Goal: Check status: Check status

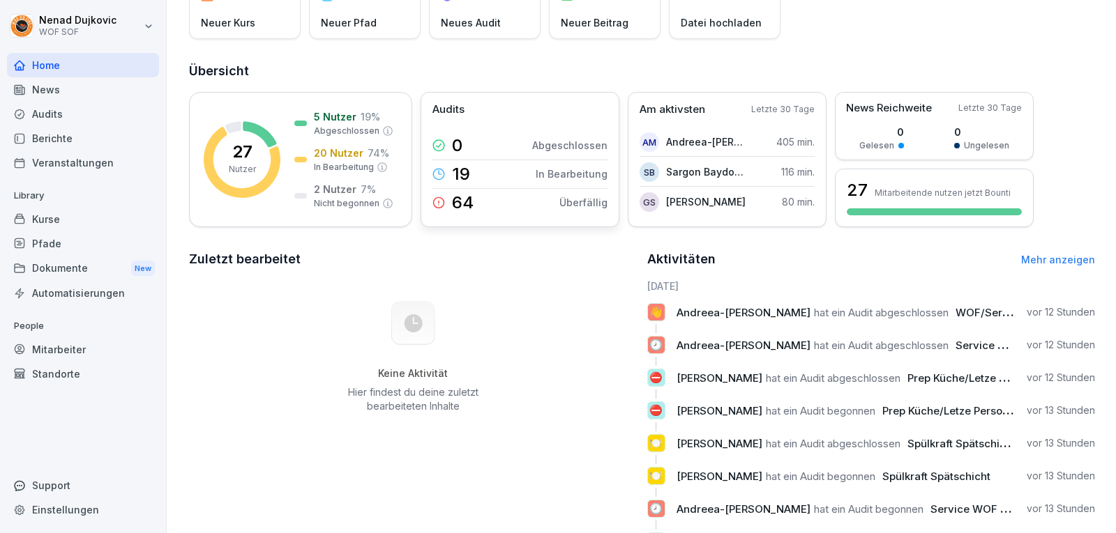
scroll to position [116, 0]
click at [86, 352] on div "Mitarbeiter" at bounding box center [83, 350] width 152 height 24
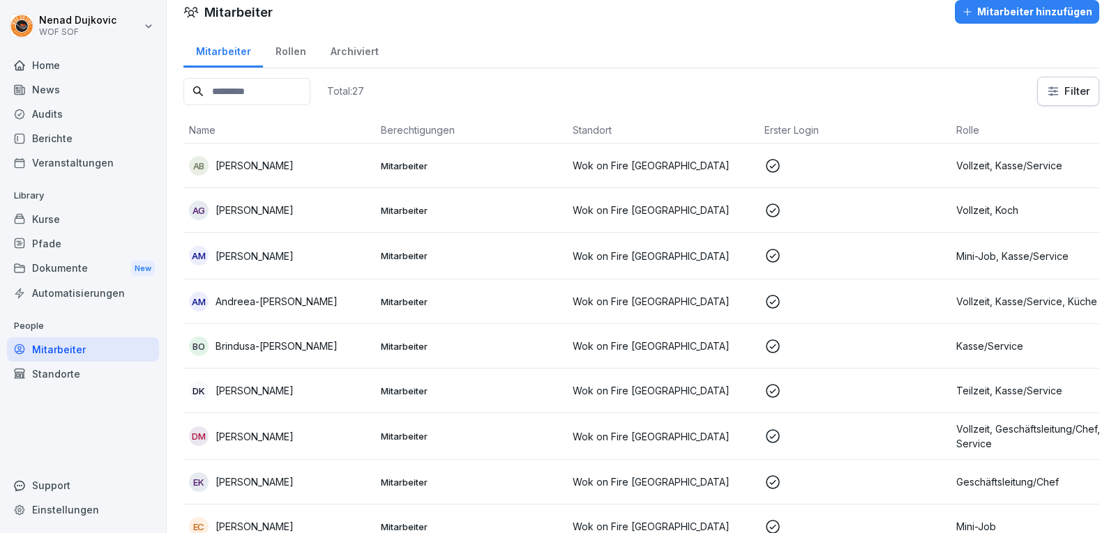
click at [236, 78] on input at bounding box center [246, 91] width 127 height 27
type input "******"
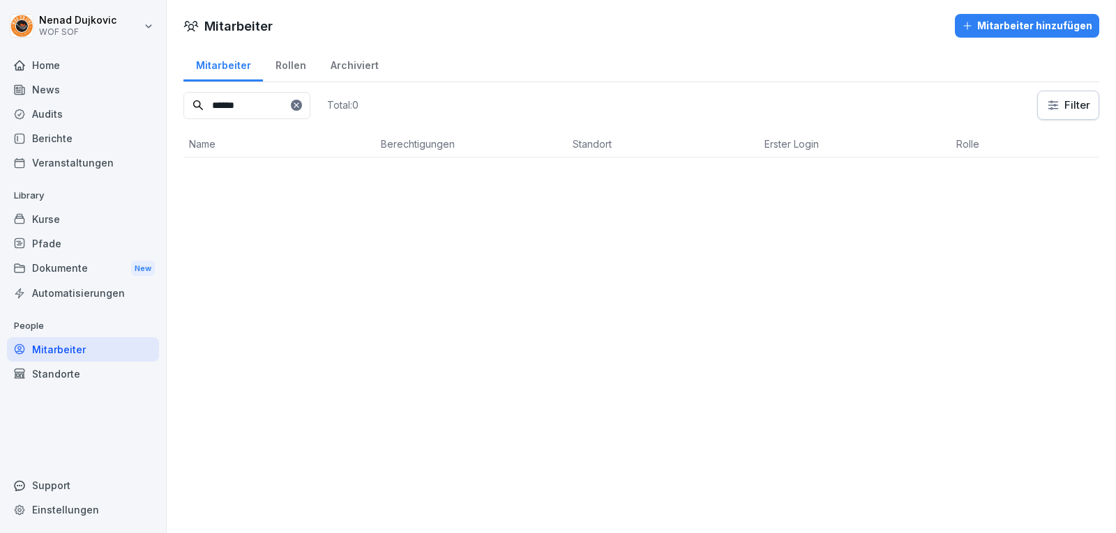
scroll to position [0, 0]
click at [360, 161] on td "EC [PERSON_NAME]" at bounding box center [279, 180] width 192 height 45
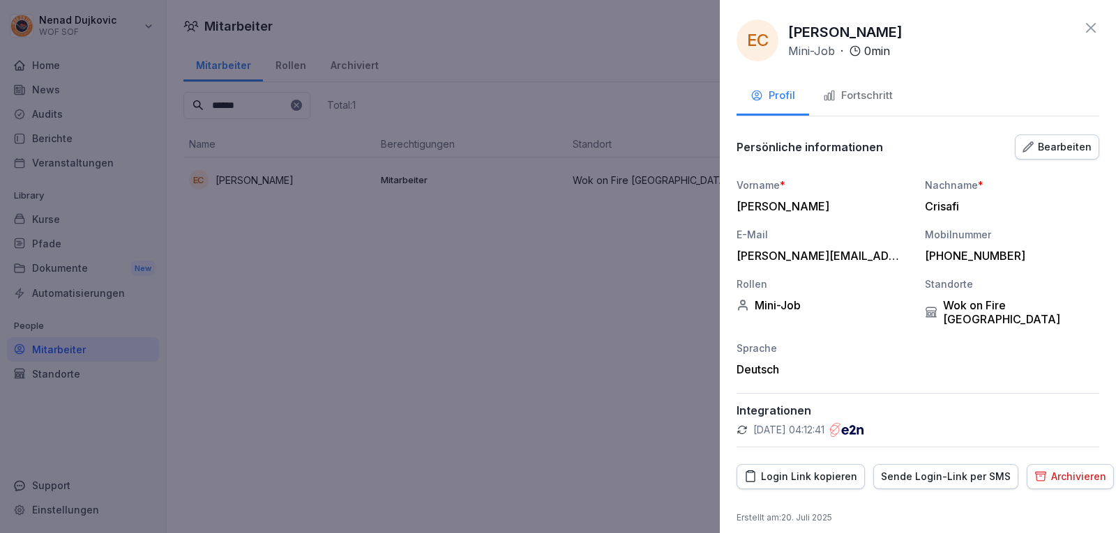
click at [847, 84] on button "Fortschritt" at bounding box center [858, 97] width 98 height 38
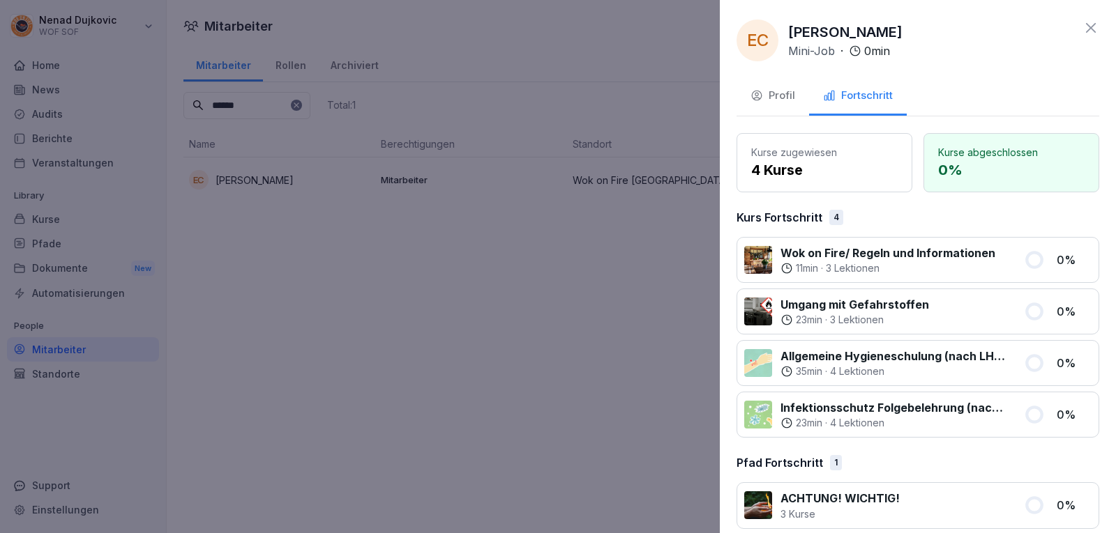
click at [278, 324] on div at bounding box center [558, 266] width 1116 height 533
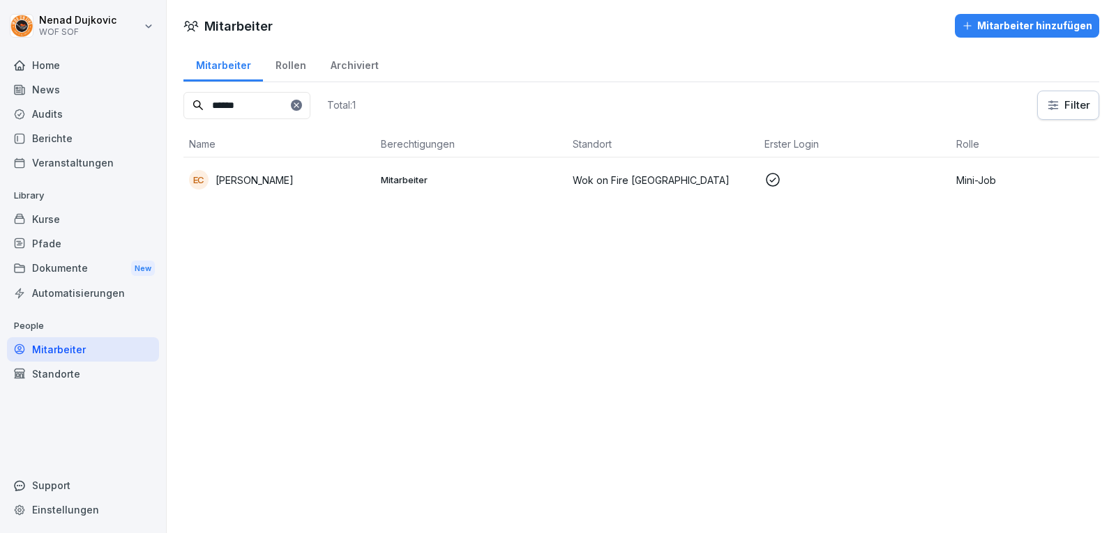
click at [381, 158] on td "Mitarbeiter" at bounding box center [471, 180] width 192 height 45
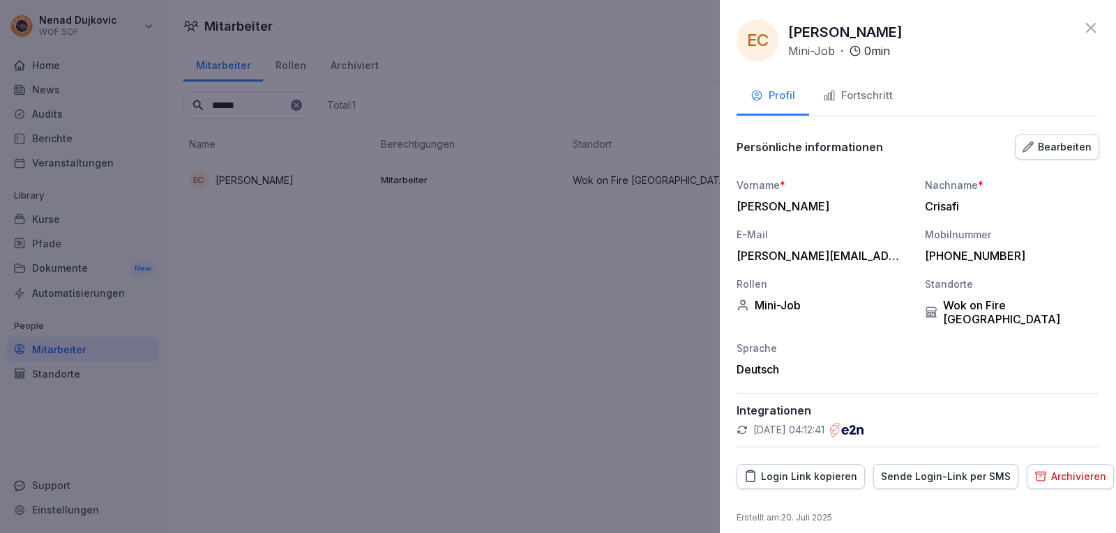
click at [863, 95] on div "Fortschritt" at bounding box center [858, 96] width 70 height 16
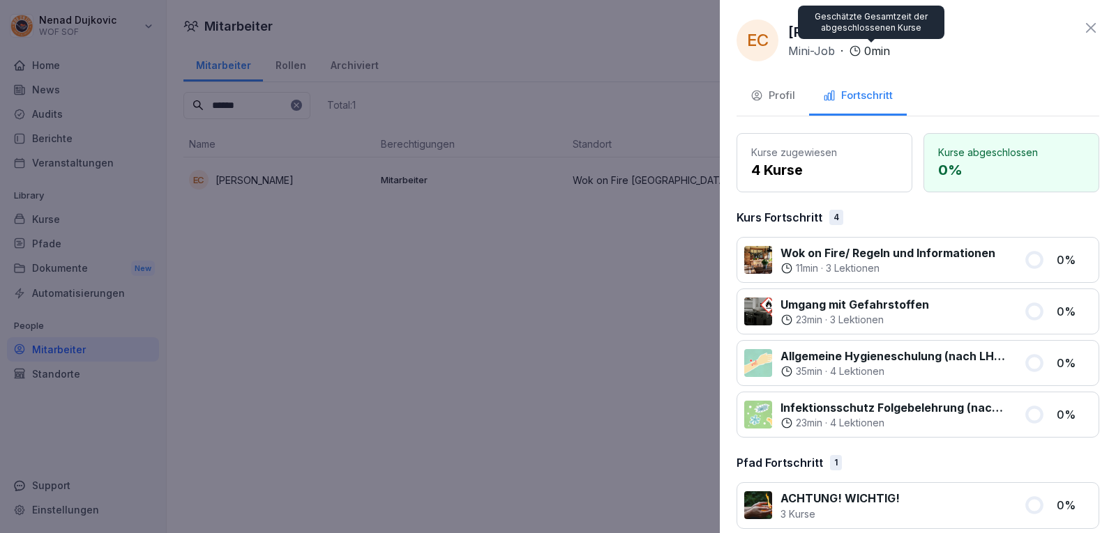
drag, startPoint x: 897, startPoint y: 47, endPoint x: 822, endPoint y: 62, distance: 76.7
click at [825, 62] on div "EC [PERSON_NAME] Mini-Job · 0 min Profil Fortschritt Kurse zugewiesen 4 Kurse K…" at bounding box center [918, 266] width 396 height 533
drag, startPoint x: 822, startPoint y: 62, endPoint x: 792, endPoint y: 65, distance: 29.4
click at [794, 64] on div "EC [PERSON_NAME] Mini-Job · 0 min Profil Fortschritt Kurse zugewiesen 4 Kurse K…" at bounding box center [918, 266] width 396 height 533
click at [792, 65] on div "EC [PERSON_NAME] Mini-Job · 0 min Profil Fortschritt Kurse zugewiesen 4 Kurse K…" at bounding box center [918, 266] width 396 height 533
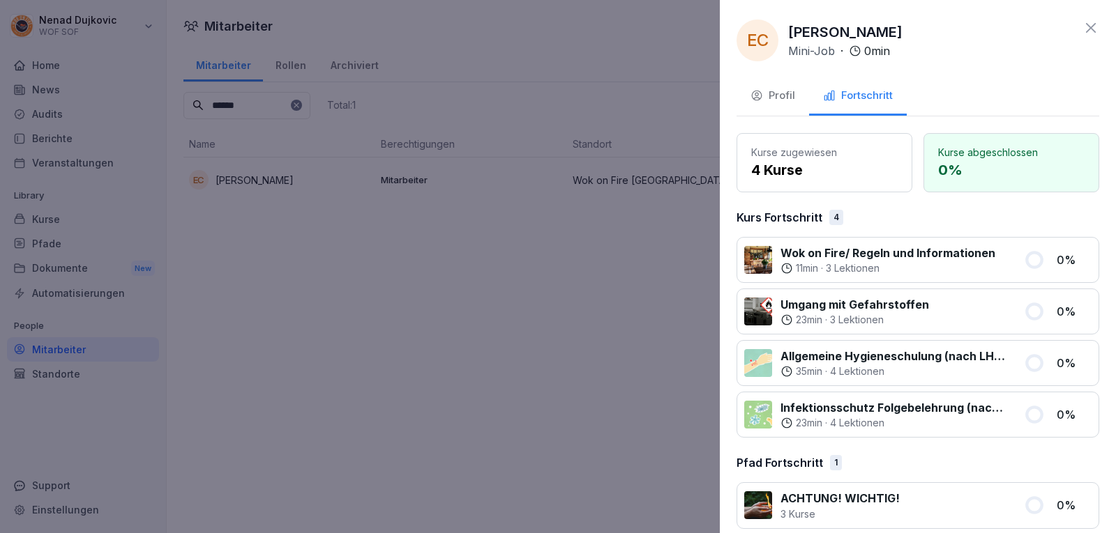
click at [791, 73] on div "EC [PERSON_NAME] Mini-Job · 0 min Profil Fortschritt Kurse zugewiesen 4 Kurse K…" at bounding box center [918, 266] width 396 height 533
click at [432, 60] on div at bounding box center [558, 266] width 1116 height 533
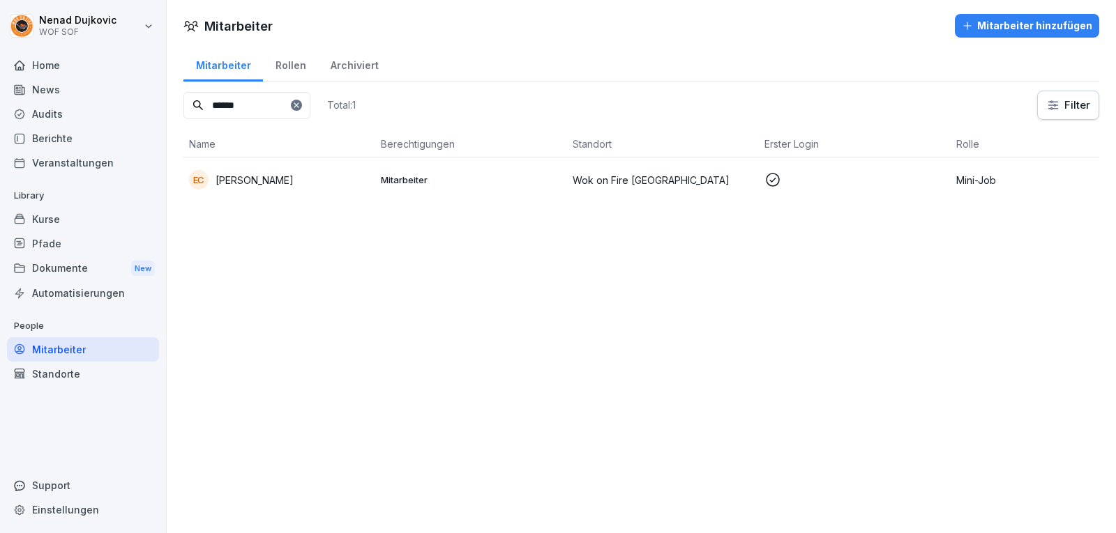
click at [301, 109] on icon at bounding box center [296, 105] width 8 height 8
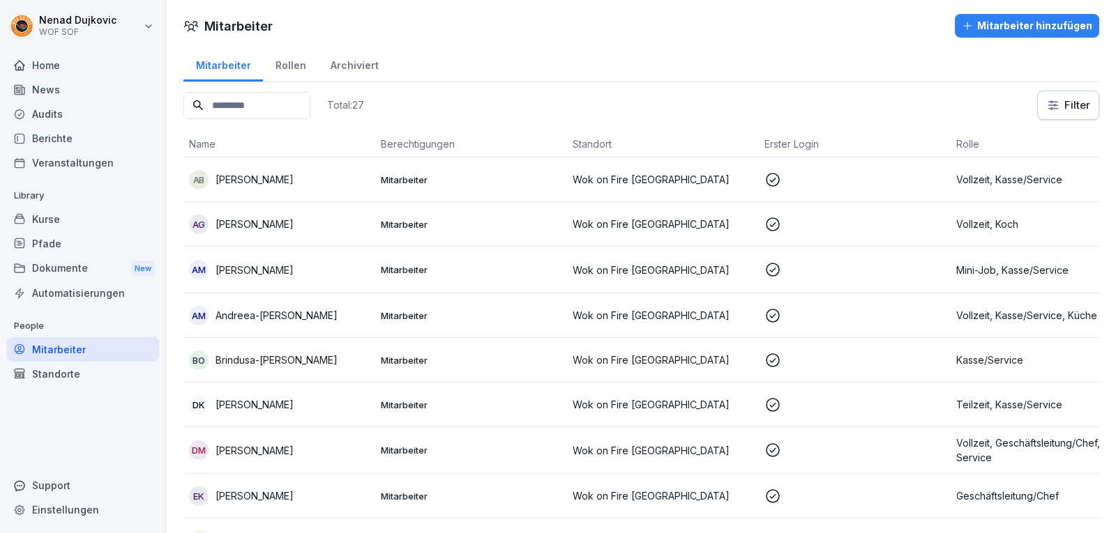
click at [310, 109] on input at bounding box center [246, 105] width 127 height 27
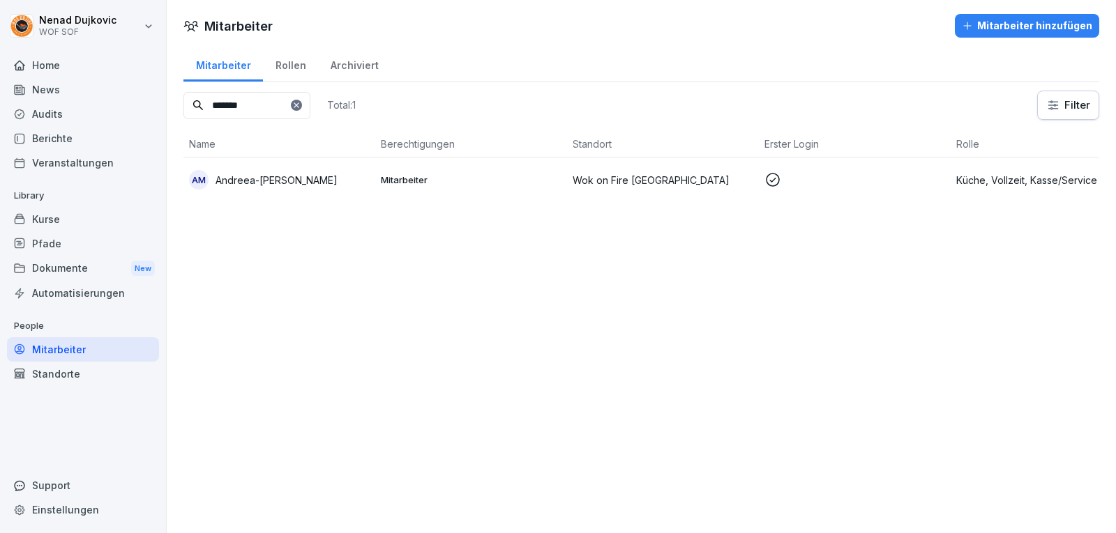
type input "*******"
click at [347, 170] on div "AM Andreea-[PERSON_NAME]" at bounding box center [279, 180] width 181 height 20
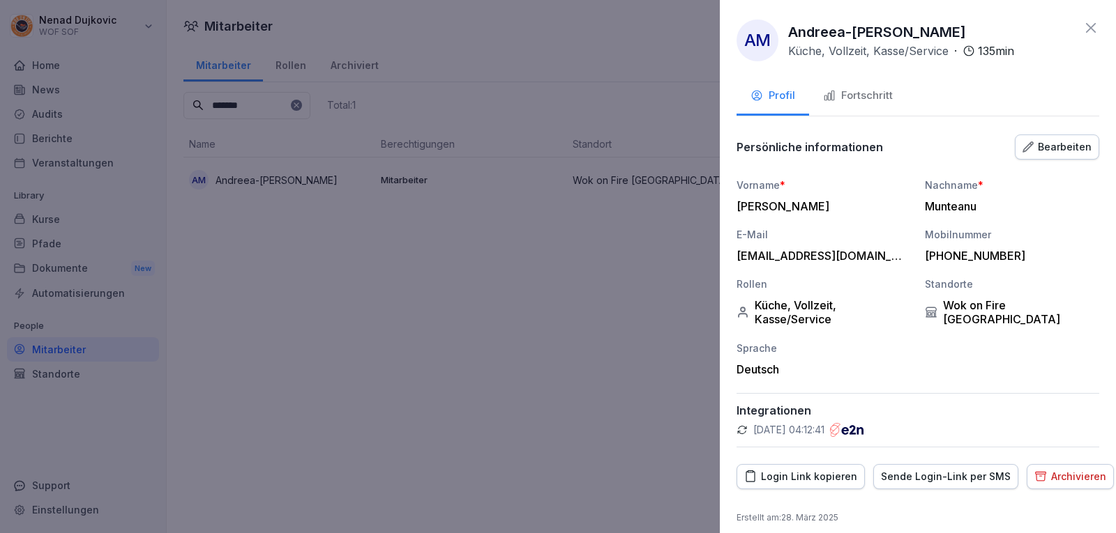
click at [888, 103] on div "Fortschritt" at bounding box center [858, 96] width 70 height 16
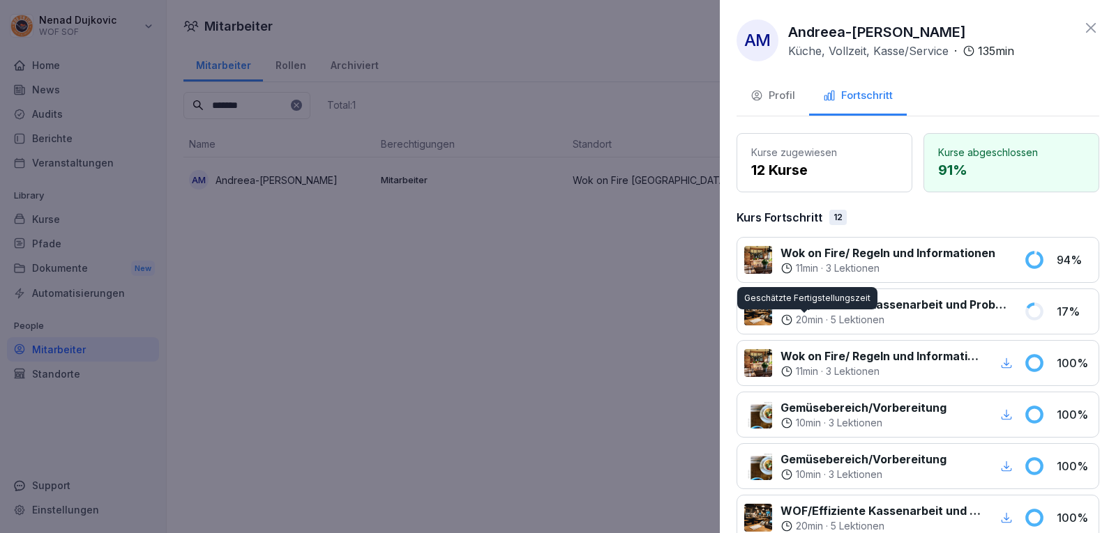
click at [335, 275] on div at bounding box center [558, 266] width 1116 height 533
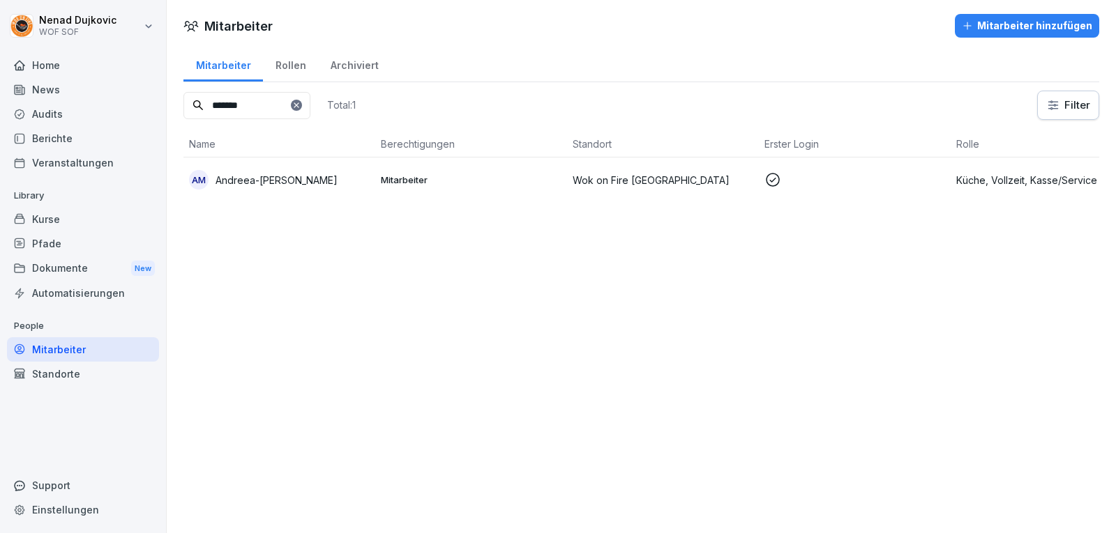
click at [302, 100] on div at bounding box center [296, 105] width 11 height 11
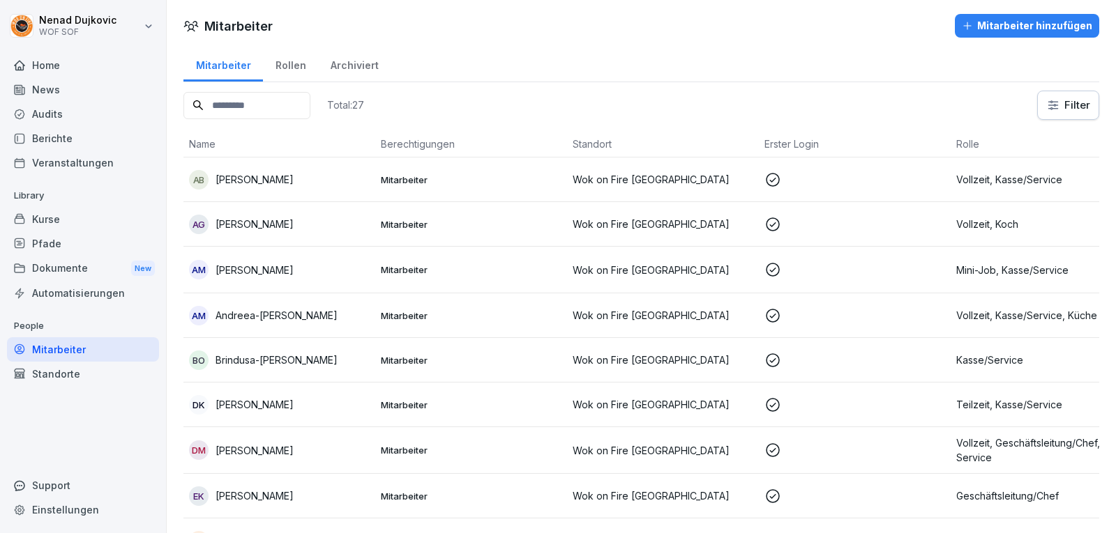
click at [310, 100] on input at bounding box center [246, 105] width 127 height 27
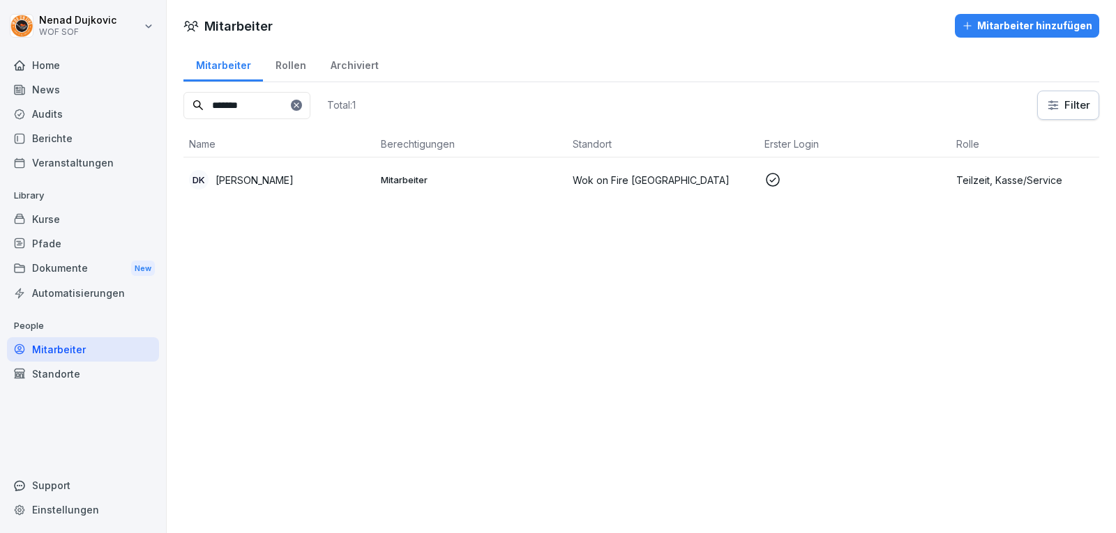
type input "*******"
click at [294, 178] on p "[PERSON_NAME]" at bounding box center [254, 180] width 78 height 15
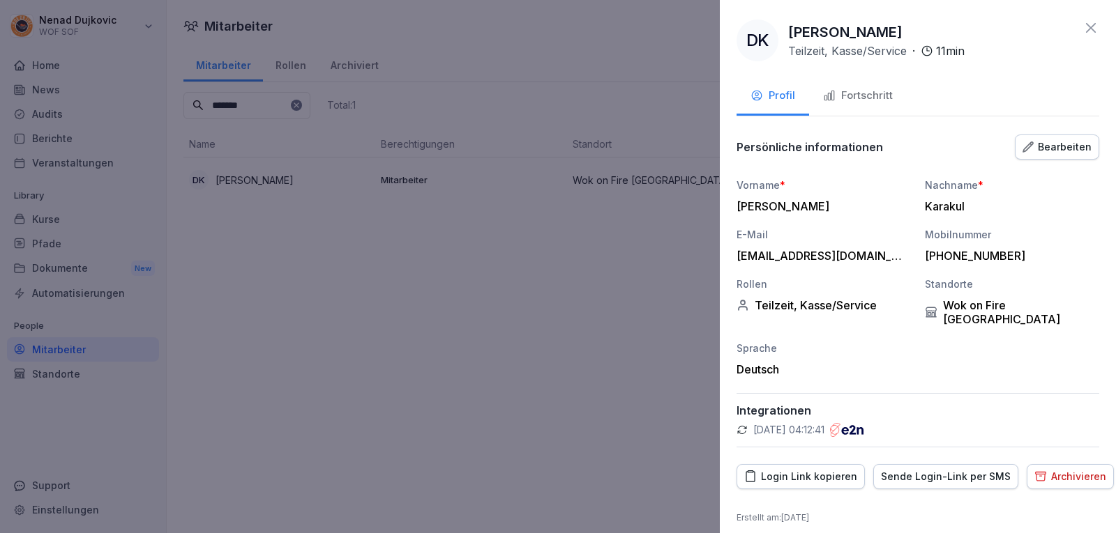
click at [833, 90] on icon "button" at bounding box center [829, 95] width 13 height 13
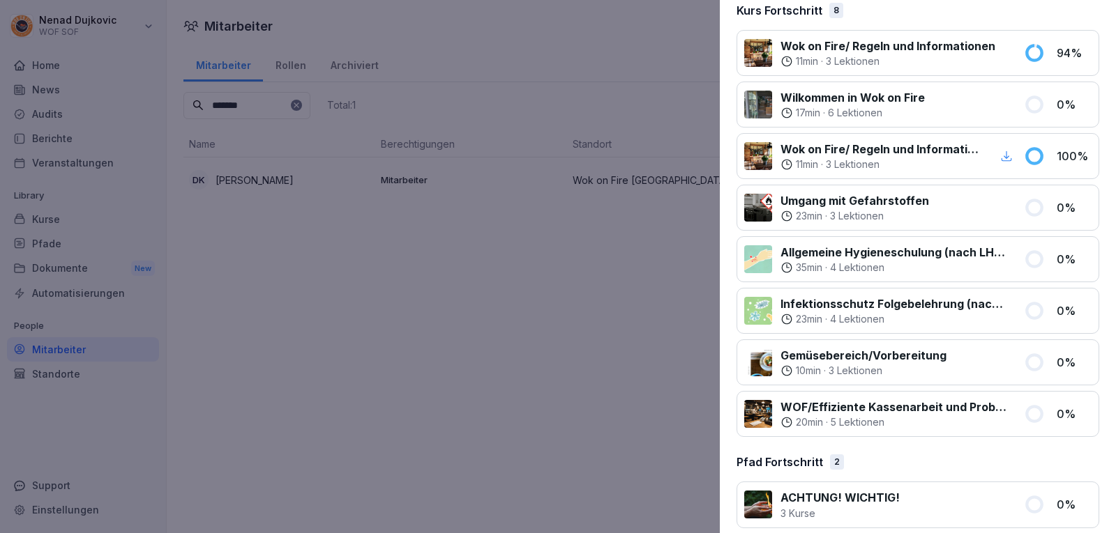
scroll to position [193, 0]
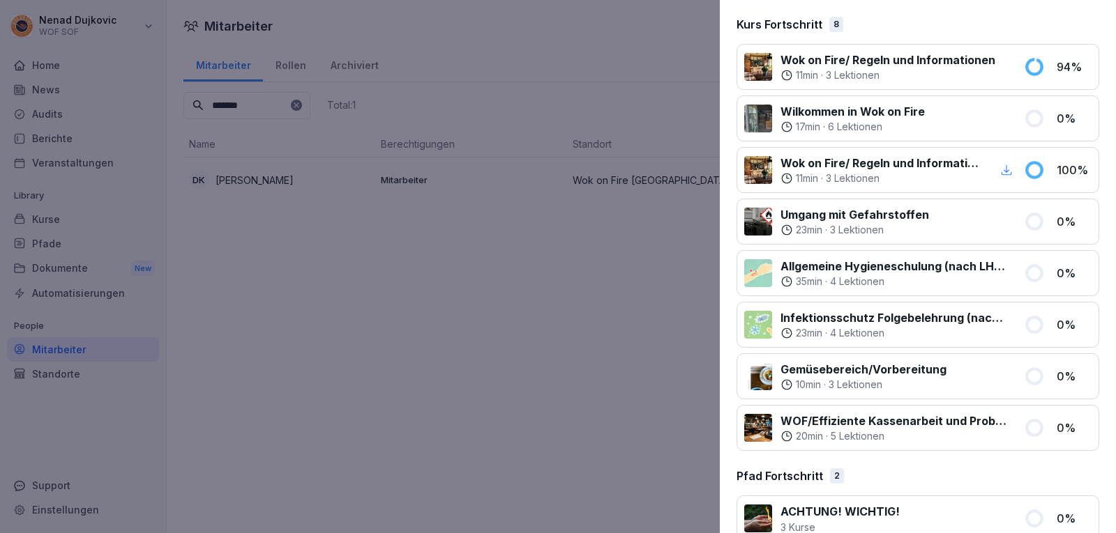
click at [613, 305] on div at bounding box center [558, 266] width 1116 height 533
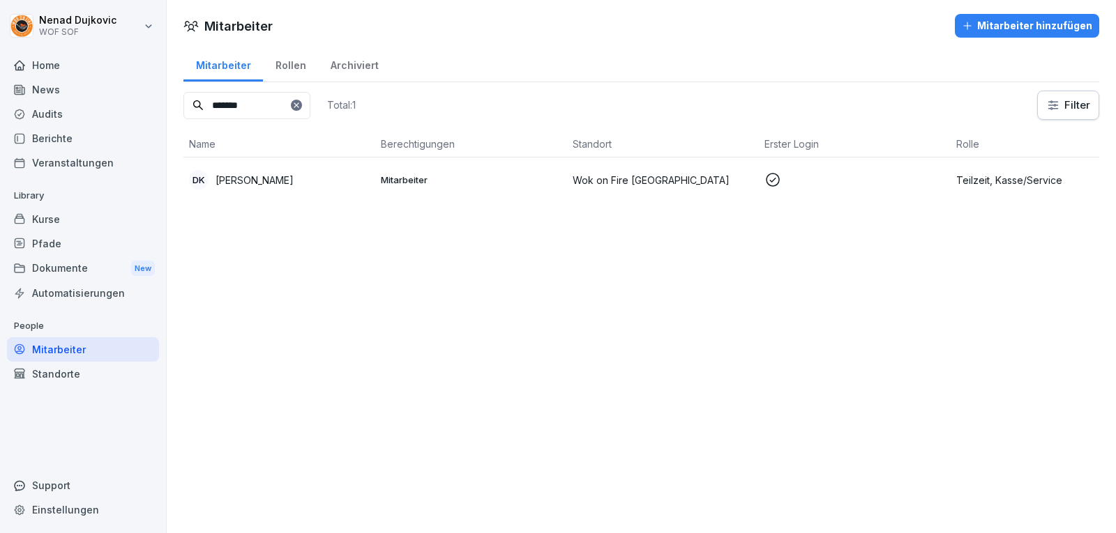
click at [301, 102] on icon at bounding box center [296, 105] width 8 height 8
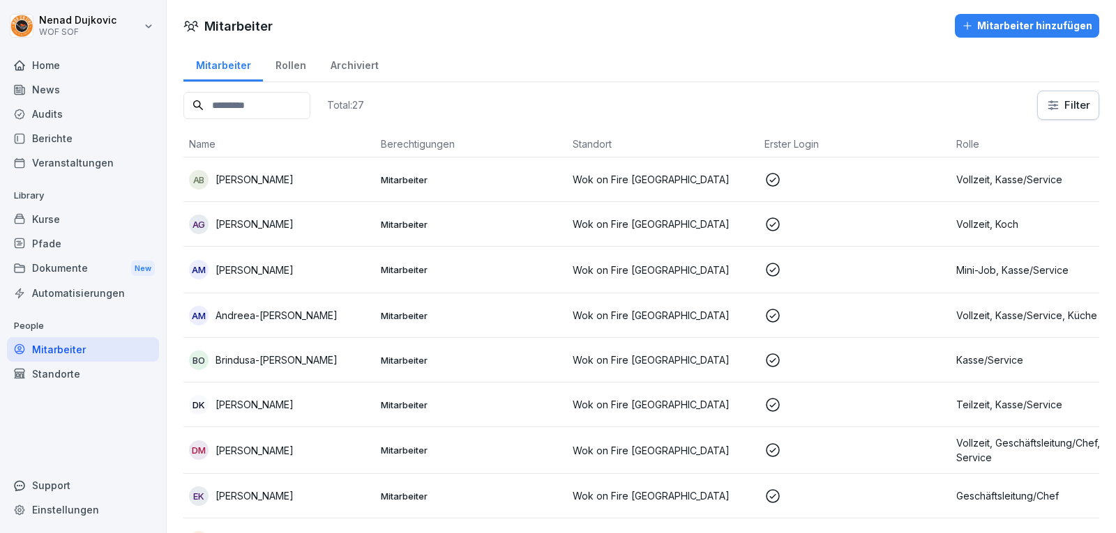
click at [310, 102] on input at bounding box center [246, 105] width 127 height 27
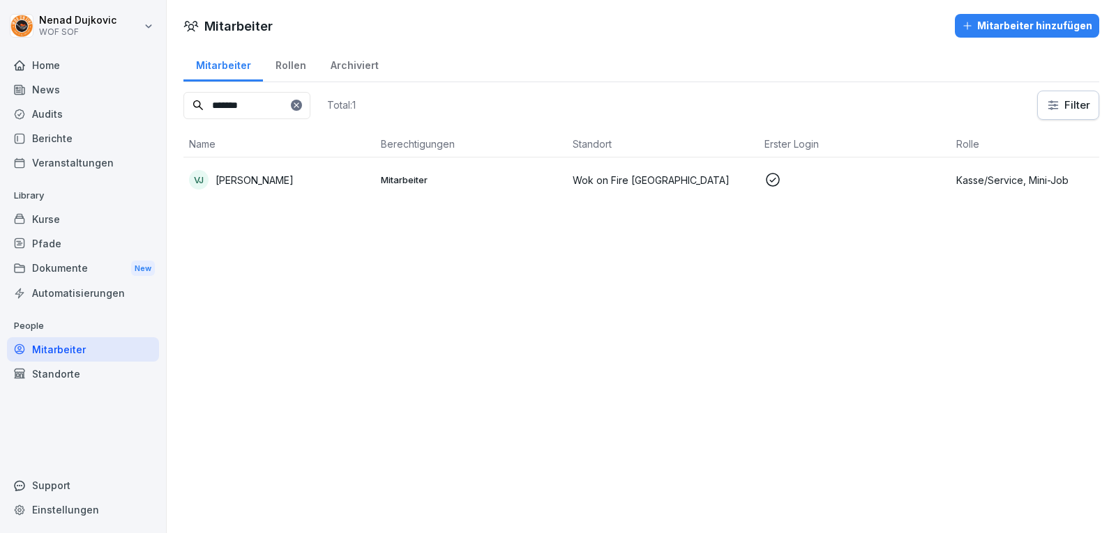
type input "*******"
click at [294, 182] on p "[PERSON_NAME]" at bounding box center [254, 180] width 78 height 15
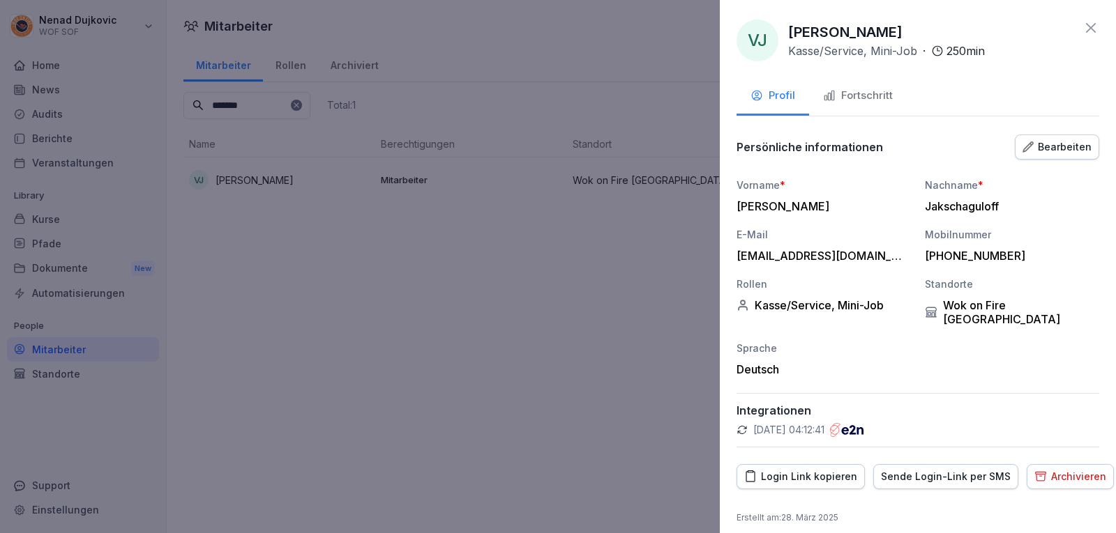
click at [881, 96] on div "Fortschritt" at bounding box center [858, 96] width 70 height 16
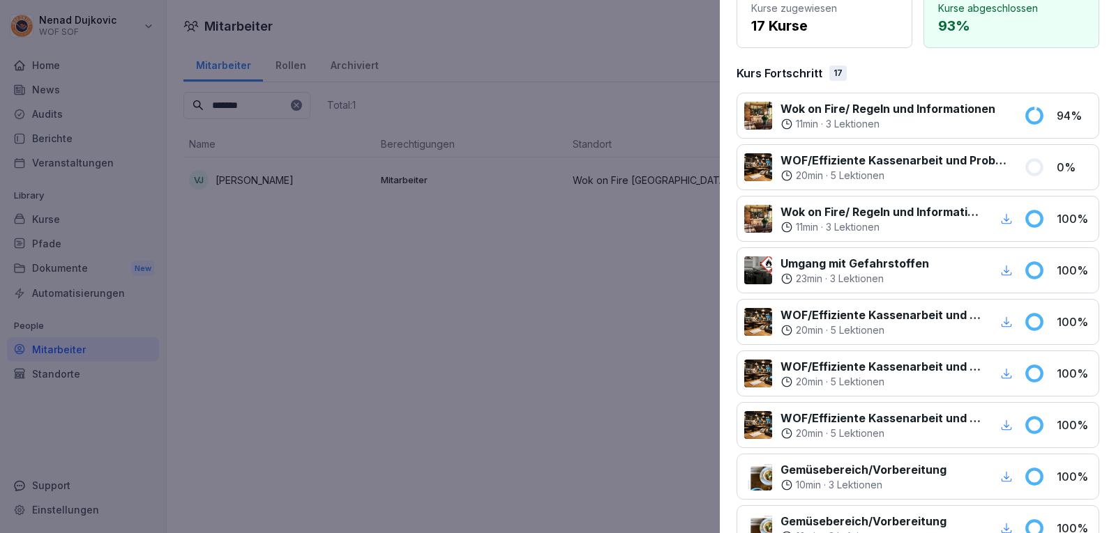
scroll to position [0, 0]
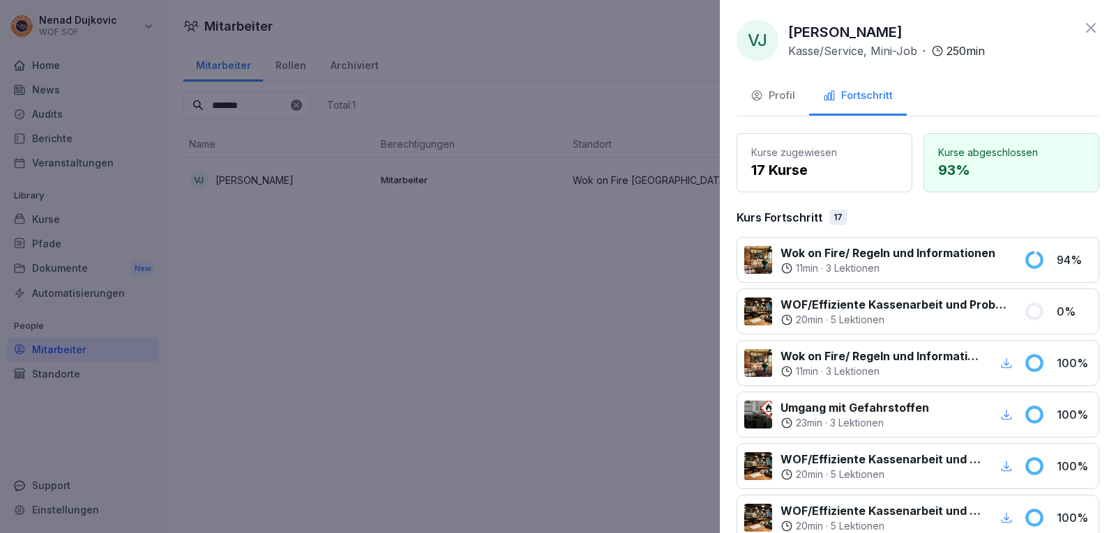
click at [662, 283] on div at bounding box center [558, 266] width 1116 height 533
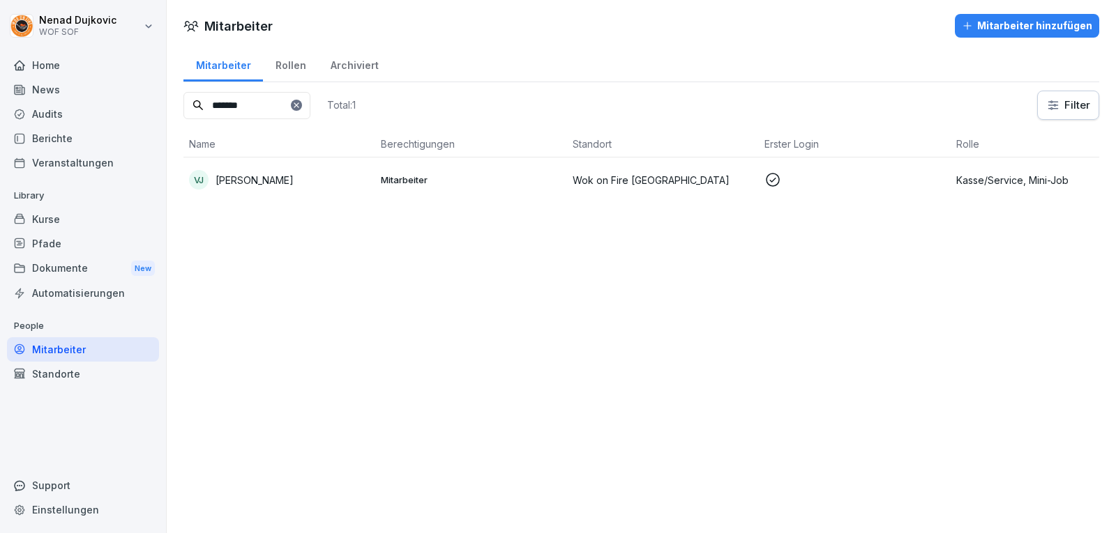
click at [301, 107] on icon at bounding box center [296, 105] width 8 height 8
click at [310, 107] on input at bounding box center [246, 105] width 127 height 27
type input "***"
click at [319, 169] on td "IV [PERSON_NAME]" at bounding box center [279, 180] width 192 height 45
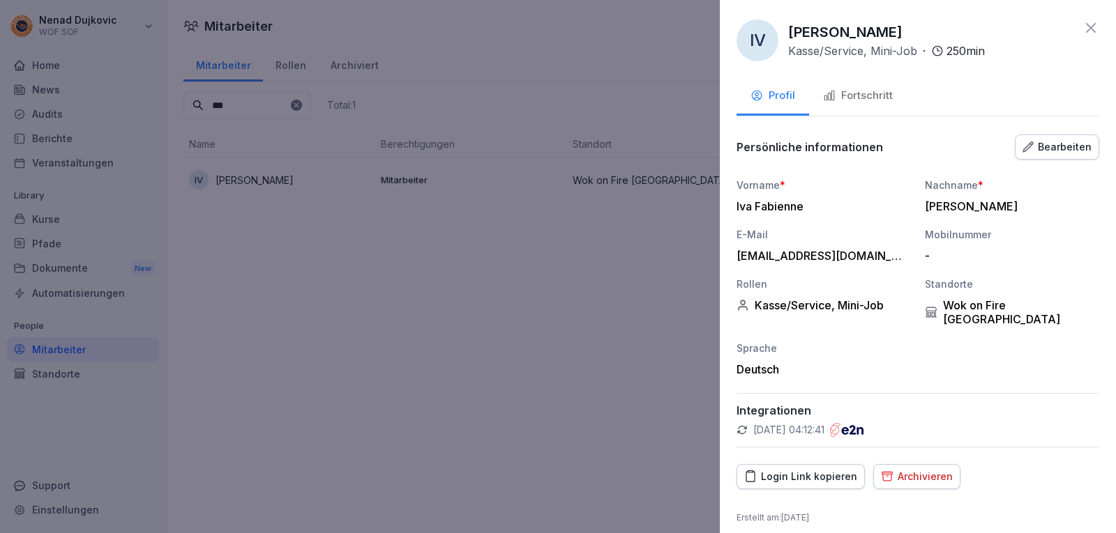
click at [877, 83] on button "Fortschritt" at bounding box center [858, 97] width 98 height 38
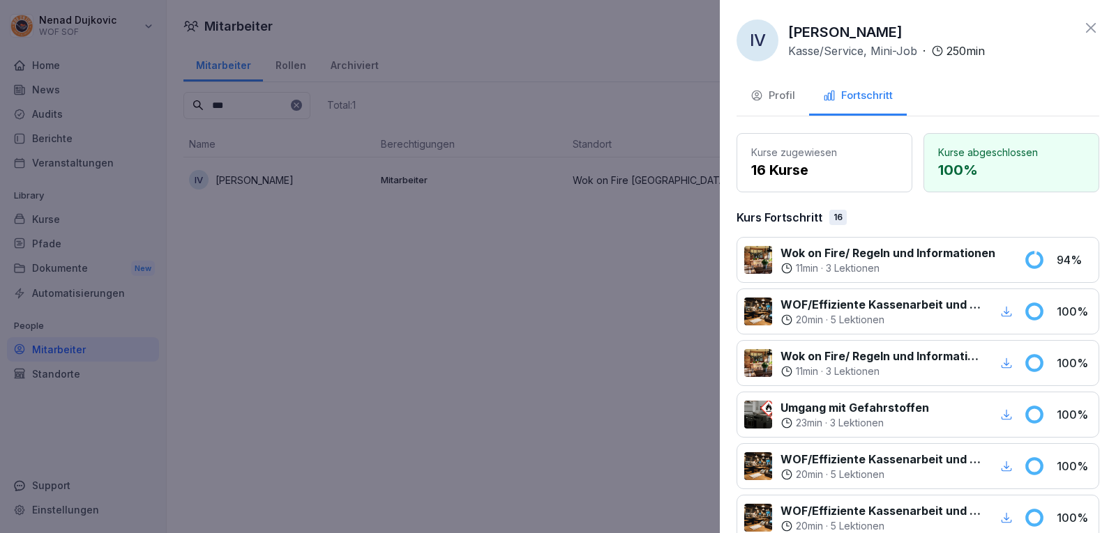
click at [236, 233] on div at bounding box center [558, 266] width 1116 height 533
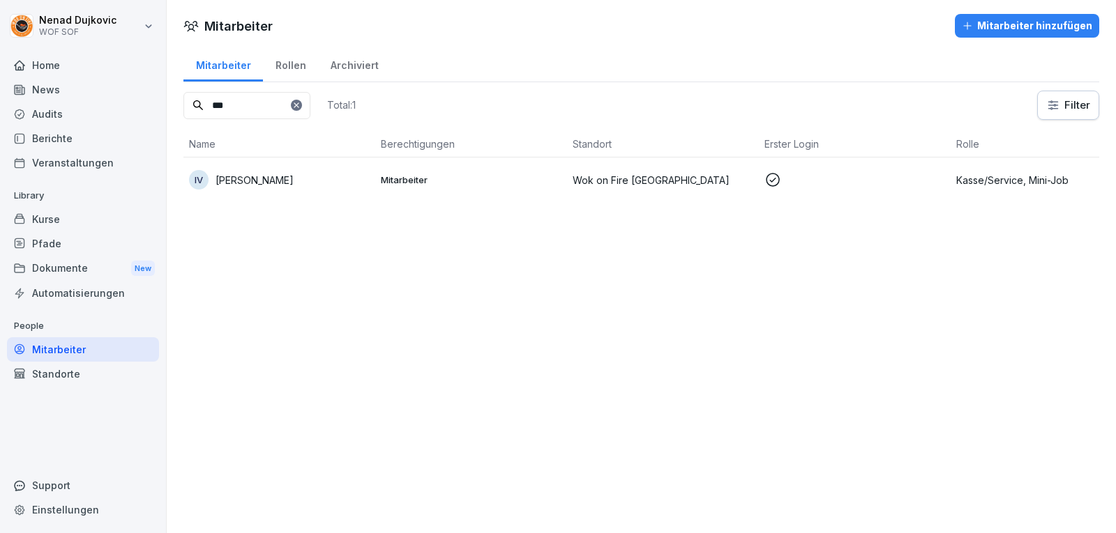
click at [302, 103] on div at bounding box center [296, 105] width 11 height 11
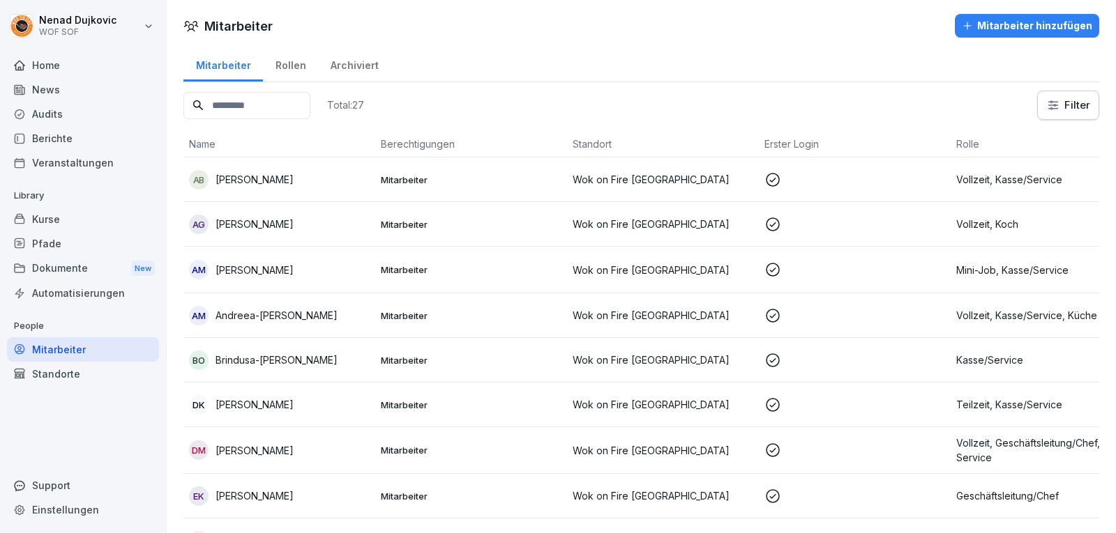
click at [310, 103] on input at bounding box center [246, 105] width 127 height 27
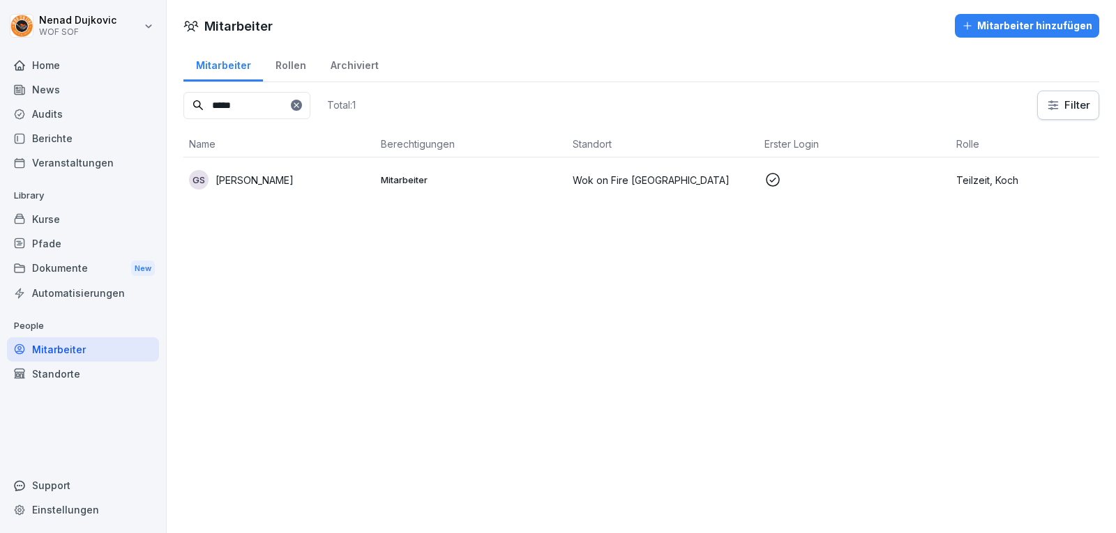
type input "*****"
click at [386, 158] on td "Mitarbeiter" at bounding box center [471, 180] width 192 height 45
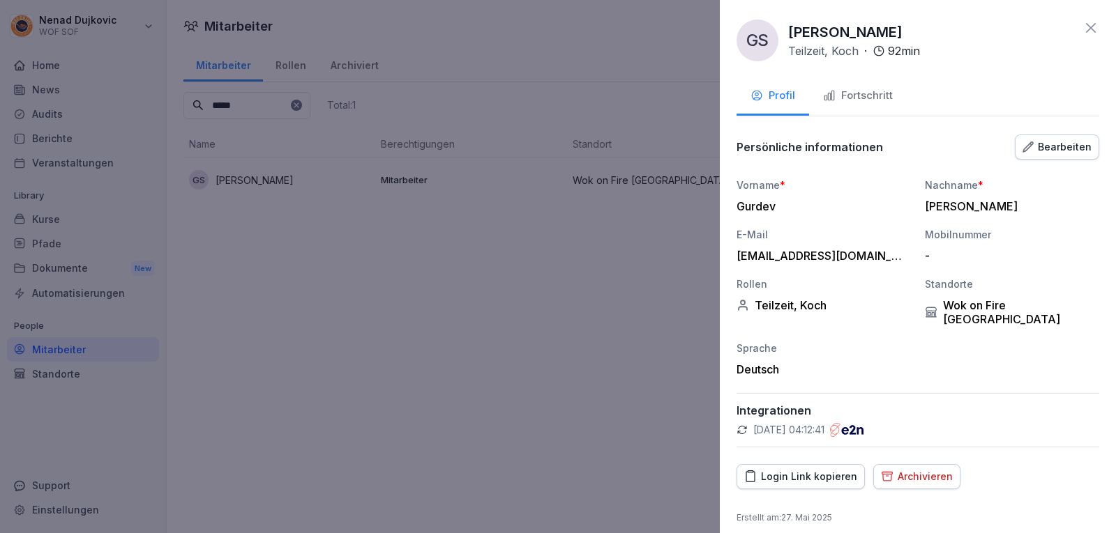
click at [865, 91] on div "Fortschritt" at bounding box center [858, 96] width 70 height 16
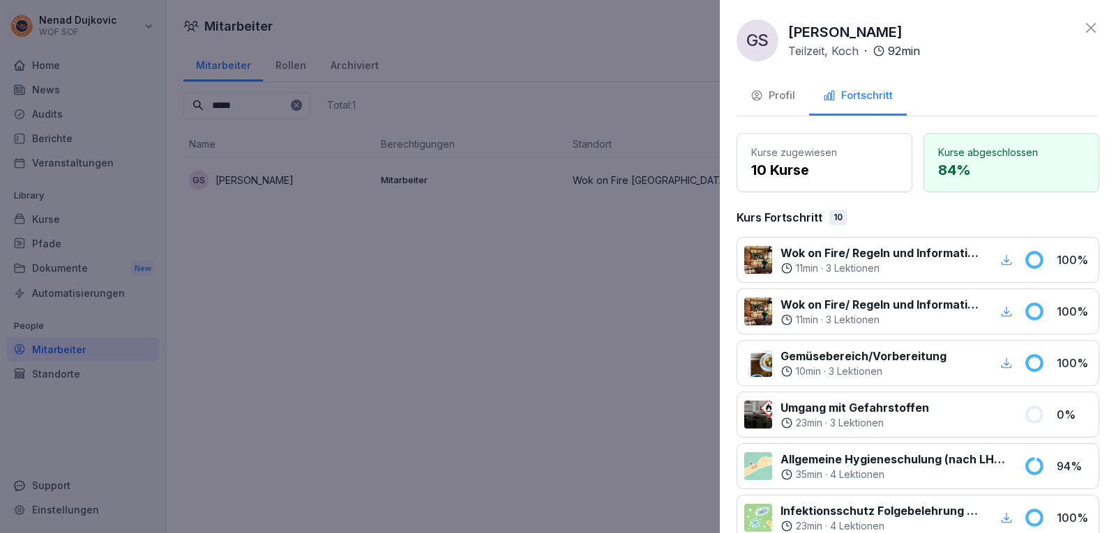
click at [474, 236] on div at bounding box center [558, 266] width 1116 height 533
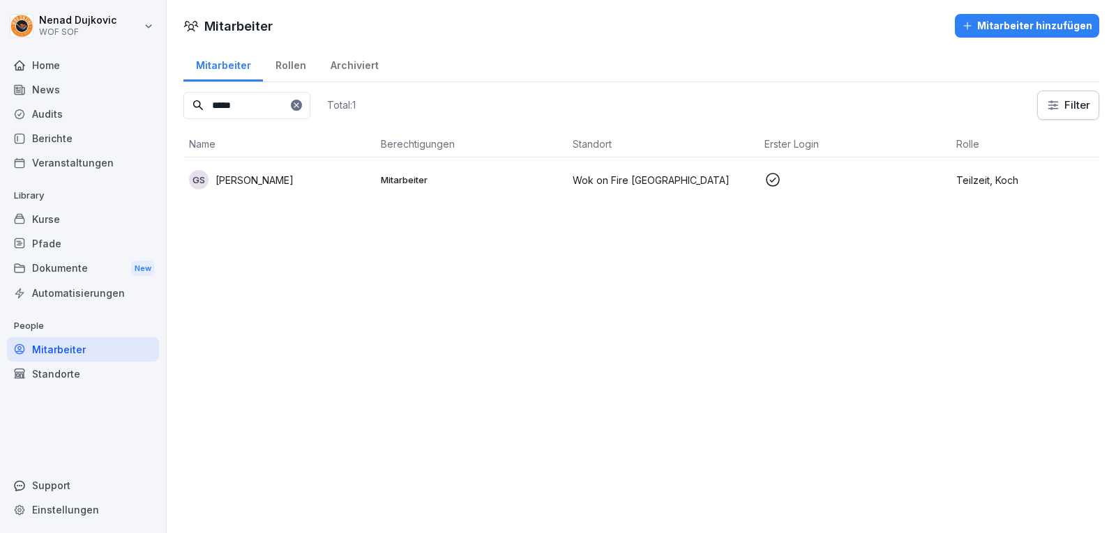
click at [301, 102] on icon at bounding box center [296, 105] width 8 height 8
click at [302, 102] on div at bounding box center [296, 105] width 11 height 11
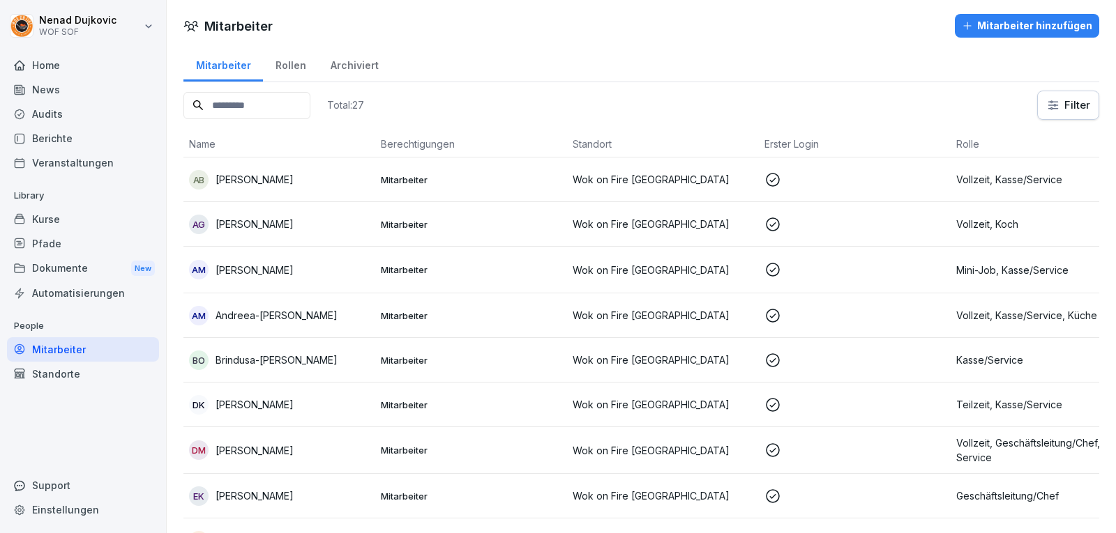
click at [310, 102] on input at bounding box center [246, 105] width 127 height 27
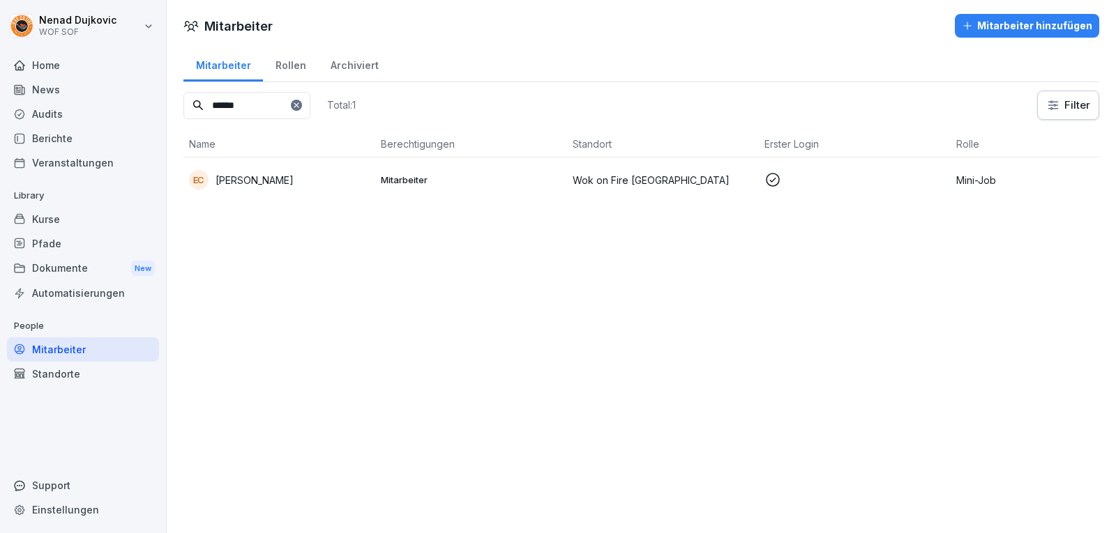
type input "******"
click at [227, 176] on p "[PERSON_NAME]" at bounding box center [254, 180] width 78 height 15
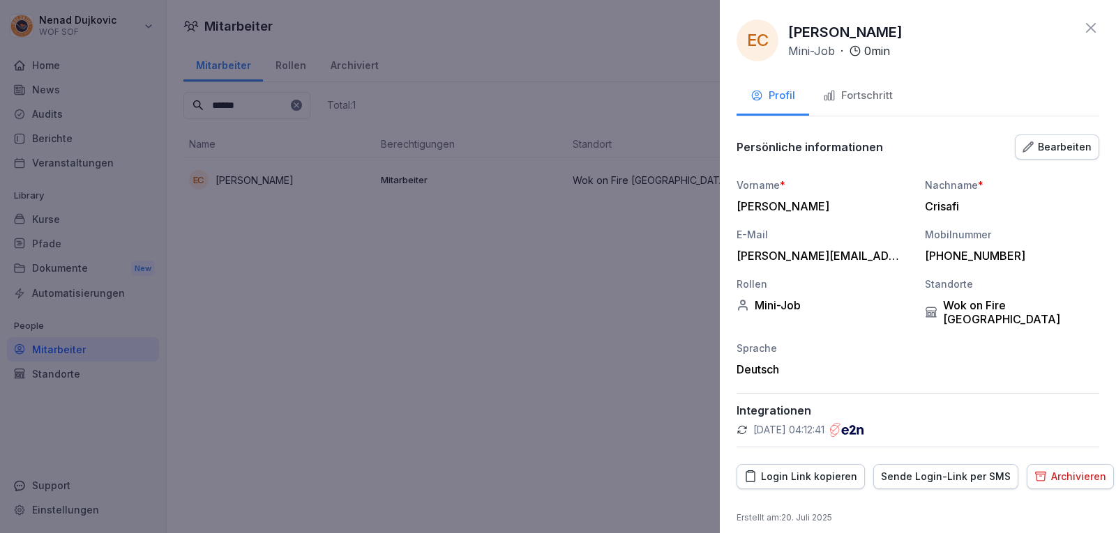
click at [736, 78] on button "Profil" at bounding box center [772, 97] width 73 height 38
click at [856, 106] on button "Fortschritt" at bounding box center [858, 97] width 98 height 38
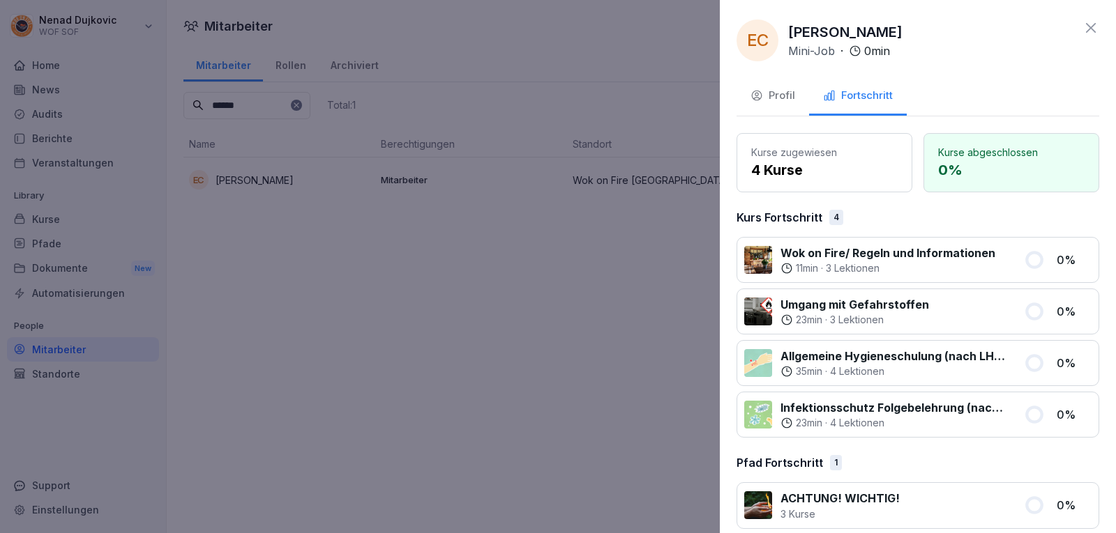
scroll to position [15, 0]
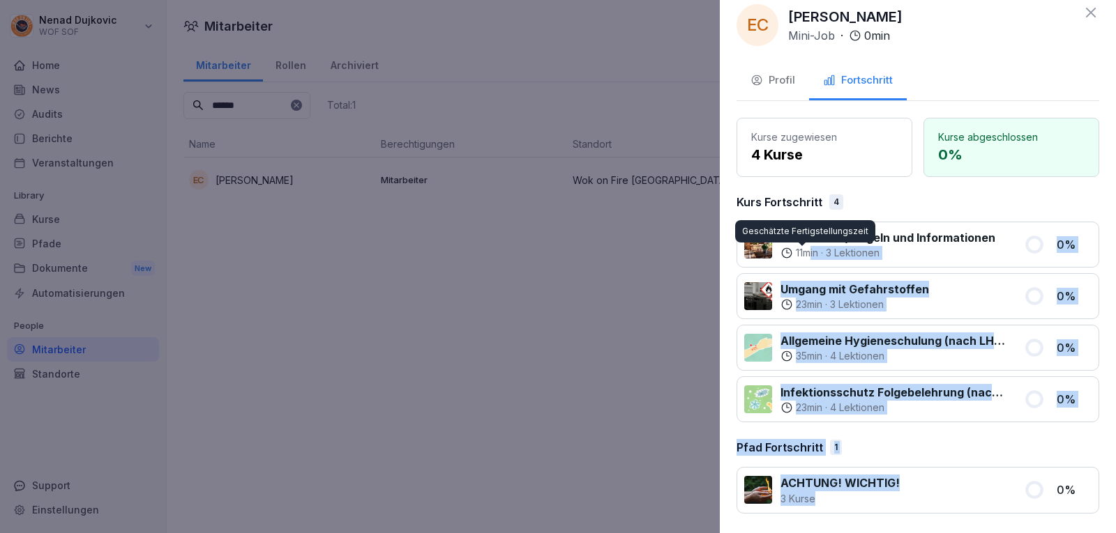
drag, startPoint x: 904, startPoint y: 479, endPoint x: 809, endPoint y: 246, distance: 251.5
click at [809, 246] on div "Kurse zugewiesen 4 Kurse Kurse abgeschlossen 0 % Kurs Fortschritt 4 Wok on Fire…" at bounding box center [917, 316] width 363 height 396
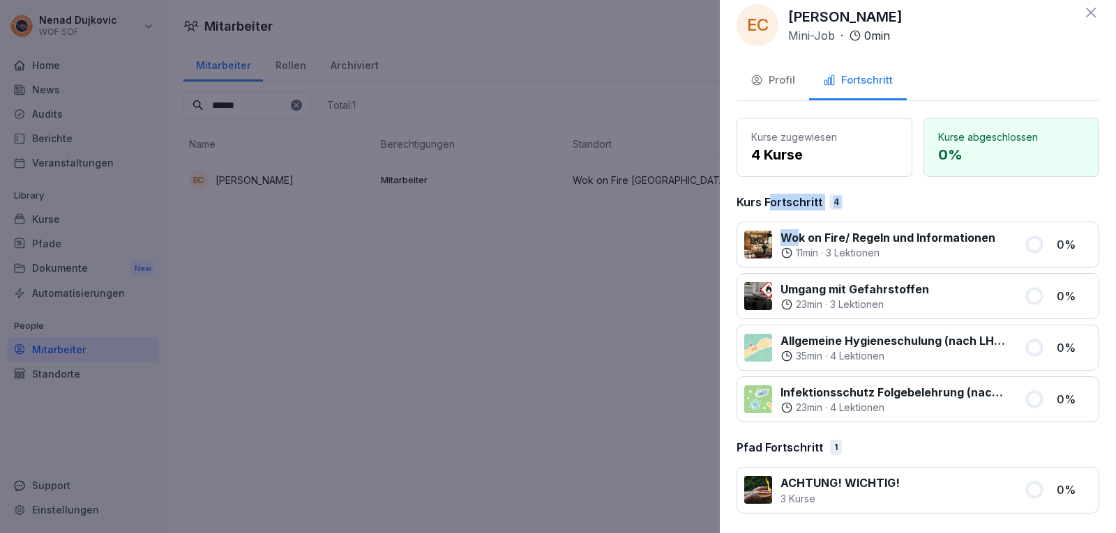
drag, startPoint x: 789, startPoint y: 233, endPoint x: 770, endPoint y: 202, distance: 36.4
click at [770, 202] on div "Kurse zugewiesen 4 Kurse Kurse abgeschlossen 0 % Kurs Fortschritt 4 Wok on Fire…" at bounding box center [917, 316] width 363 height 396
click at [860, 220] on div "Kurse zugewiesen 4 Kurse Kurse abgeschlossen 0 % Kurs Fortschritt 4 Wok on Fire…" at bounding box center [917, 316] width 363 height 396
click at [637, 240] on div at bounding box center [558, 266] width 1116 height 533
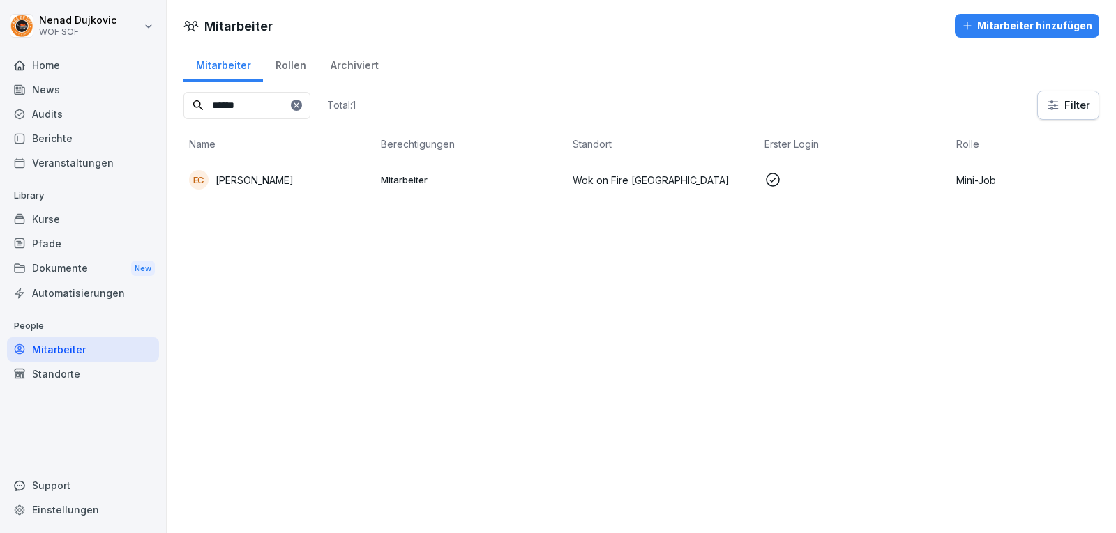
click at [310, 96] on input "******" at bounding box center [246, 105] width 127 height 27
click at [310, 101] on div "******" at bounding box center [246, 105] width 127 height 27
click at [301, 102] on icon at bounding box center [296, 105] width 8 height 8
click at [285, 104] on input at bounding box center [246, 105] width 127 height 27
type input "******"
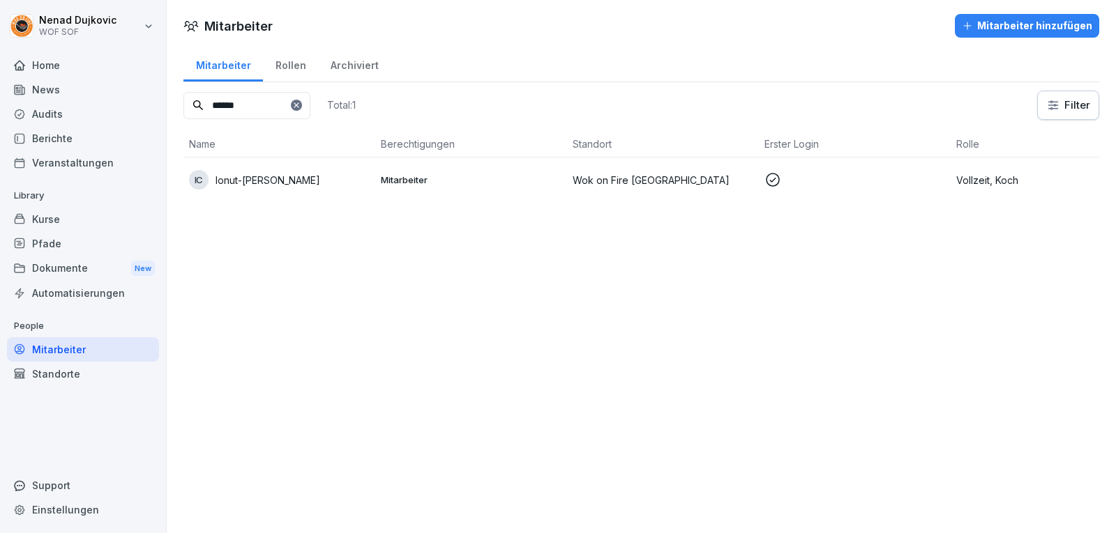
click at [320, 183] on p "Ionut-[PERSON_NAME]" at bounding box center [267, 180] width 105 height 15
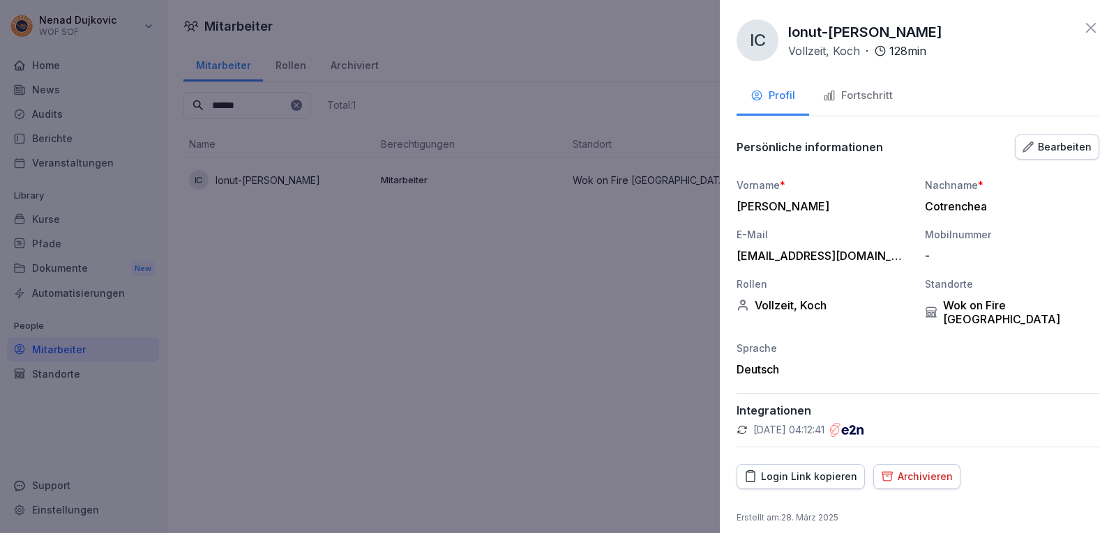
click at [881, 85] on button "Fortschritt" at bounding box center [858, 97] width 98 height 38
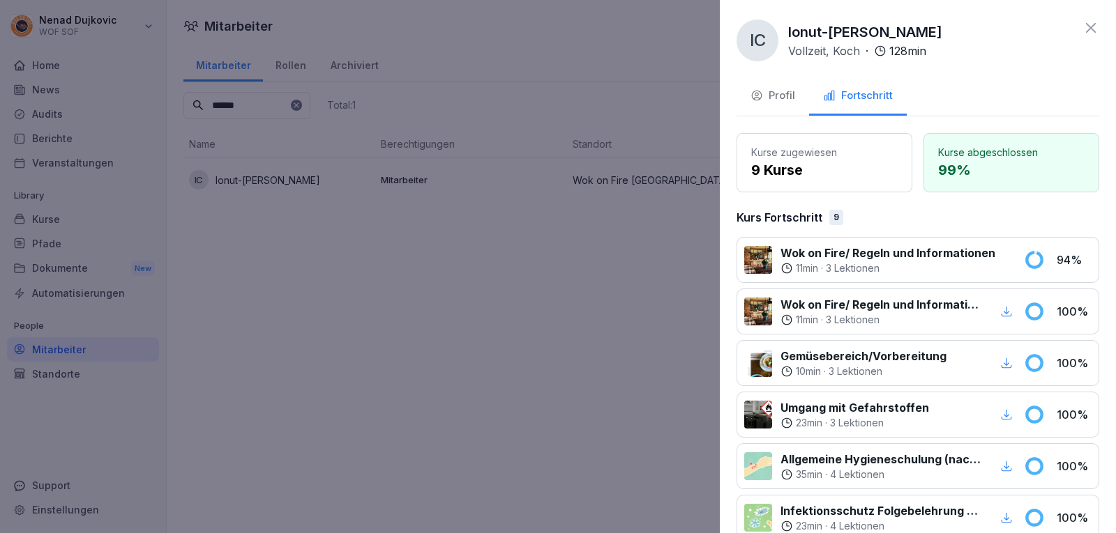
click at [443, 98] on div at bounding box center [558, 266] width 1116 height 533
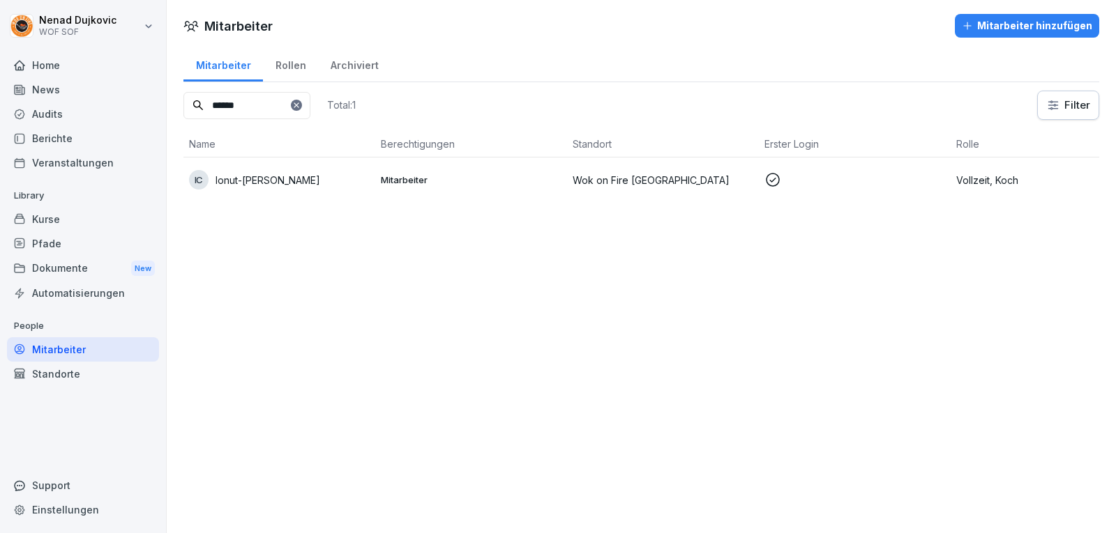
click at [298, 107] on icon at bounding box center [296, 105] width 5 height 5
click at [302, 107] on div at bounding box center [296, 105] width 11 height 11
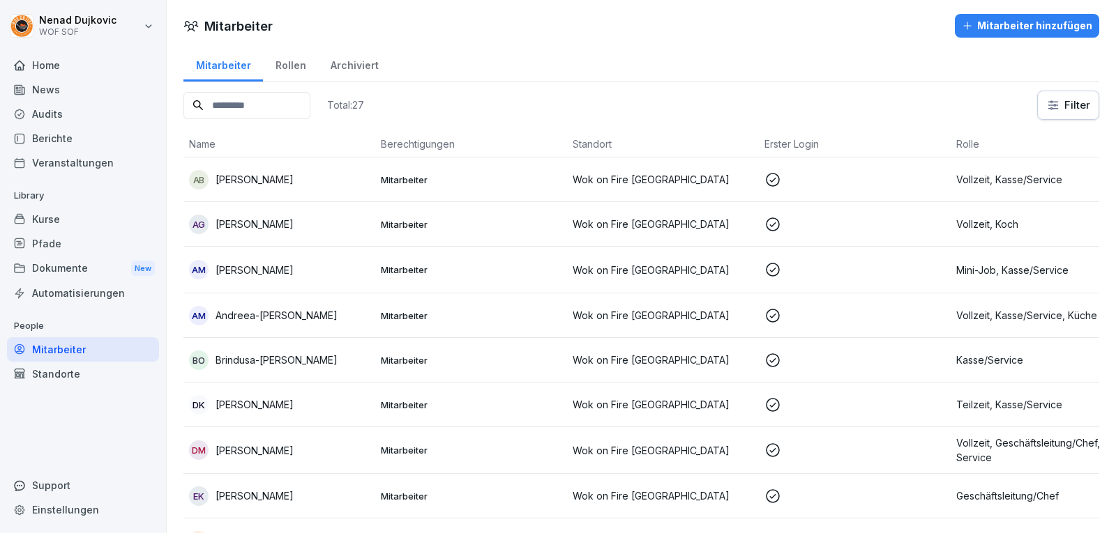
click at [310, 107] on input at bounding box center [246, 105] width 127 height 27
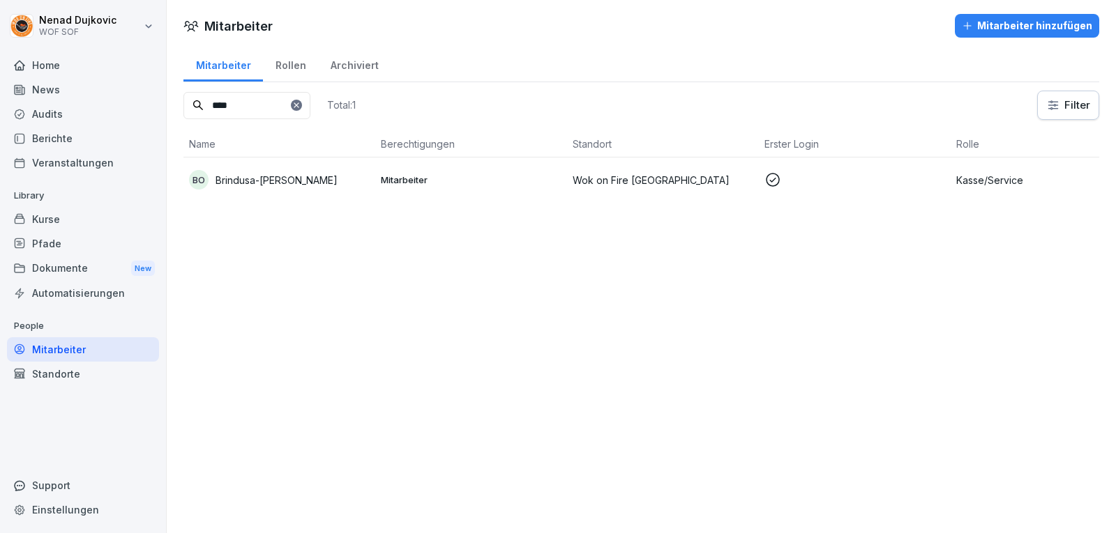
type input "****"
click at [644, 182] on p "Wok on Fire [GEOGRAPHIC_DATA]" at bounding box center [663, 180] width 181 height 15
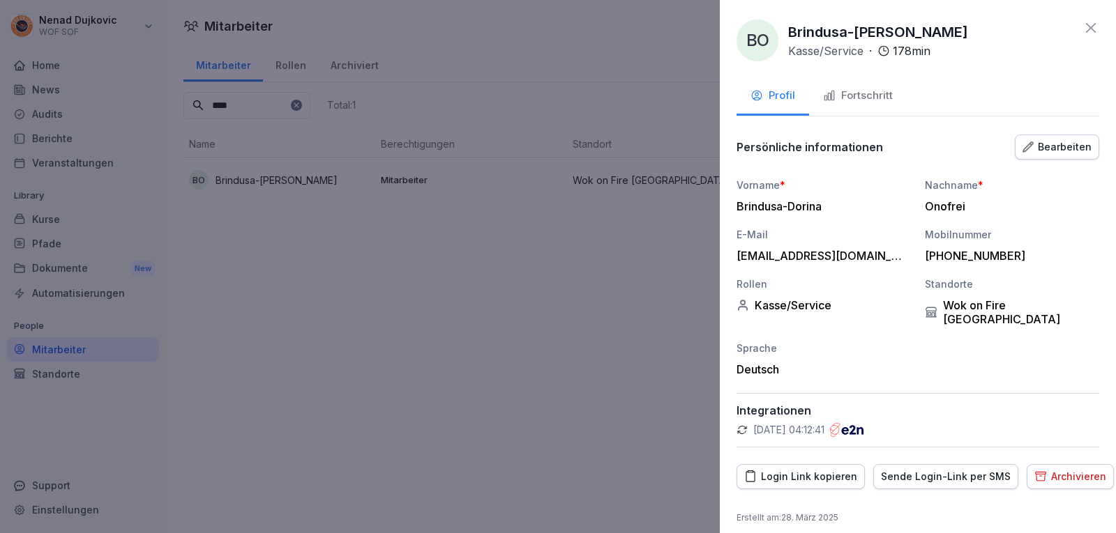
click at [873, 80] on button "Fortschritt" at bounding box center [858, 97] width 98 height 38
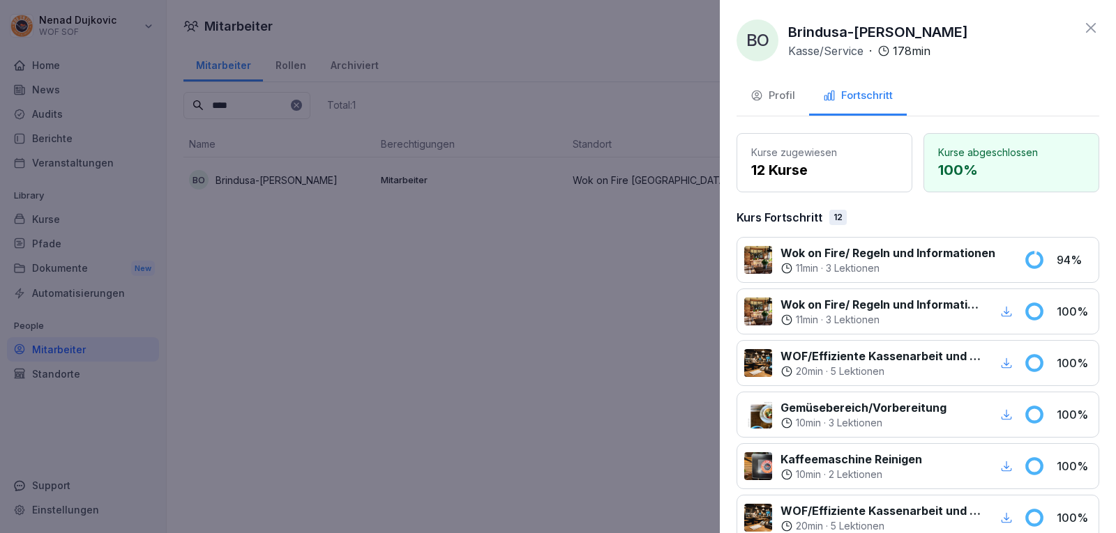
click at [580, 244] on div at bounding box center [558, 266] width 1116 height 533
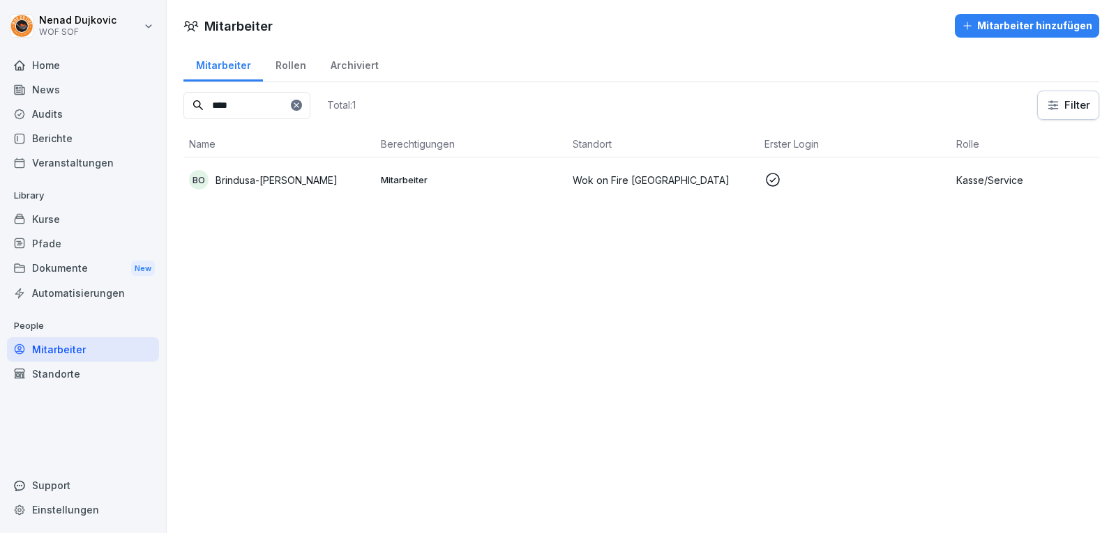
click at [301, 105] on icon at bounding box center [296, 105] width 8 height 8
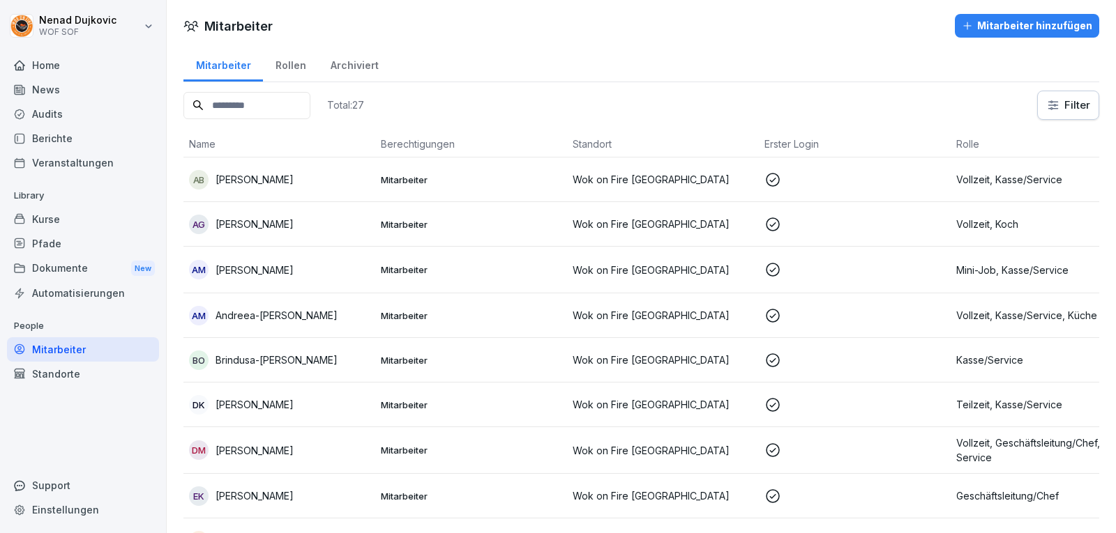
click at [310, 105] on input at bounding box center [246, 105] width 127 height 27
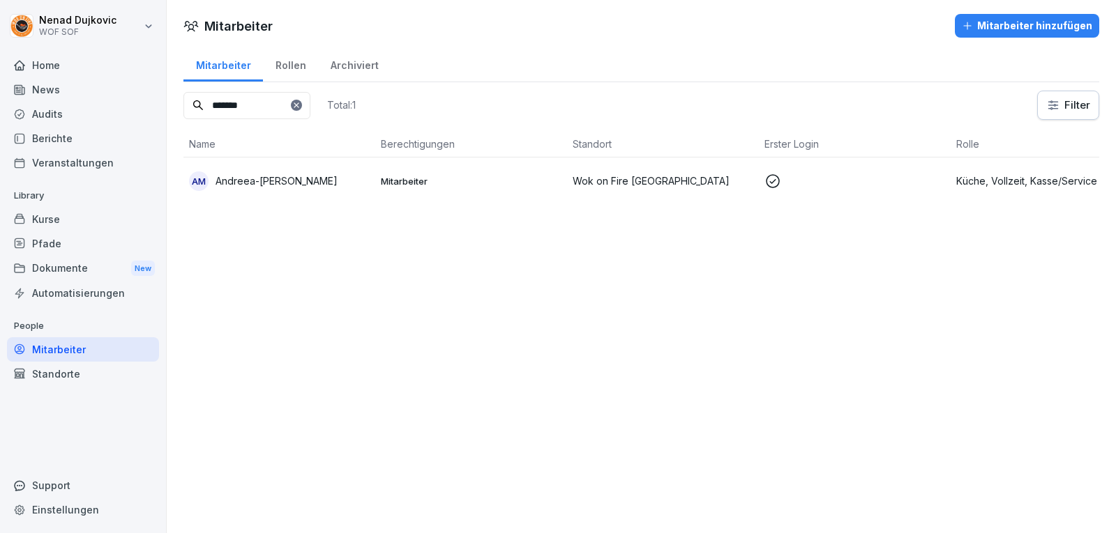
type input "*******"
click at [379, 193] on td "Mitarbeiter" at bounding box center [471, 181] width 192 height 47
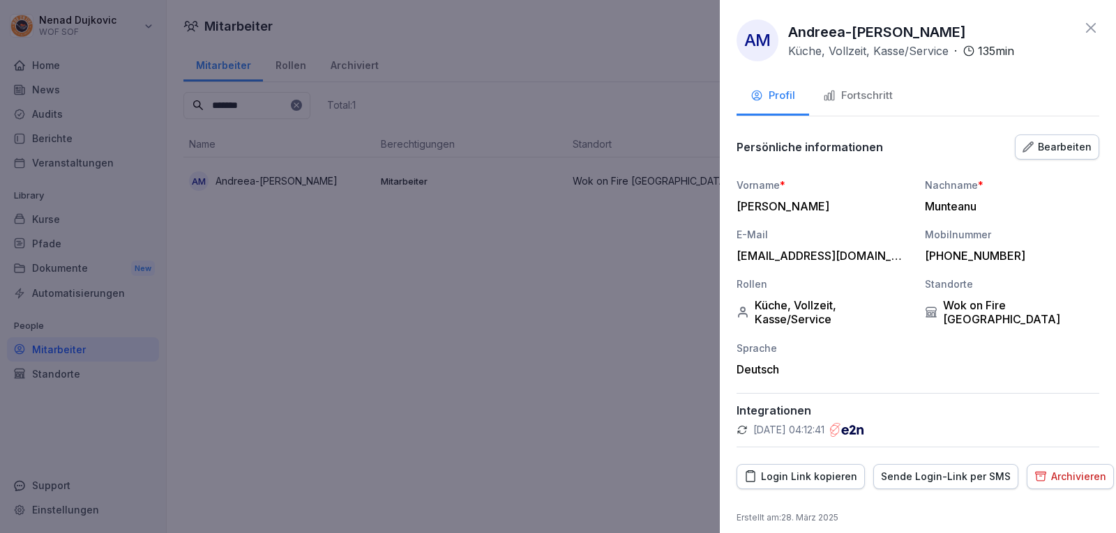
click at [866, 98] on div "Fortschritt" at bounding box center [858, 96] width 70 height 16
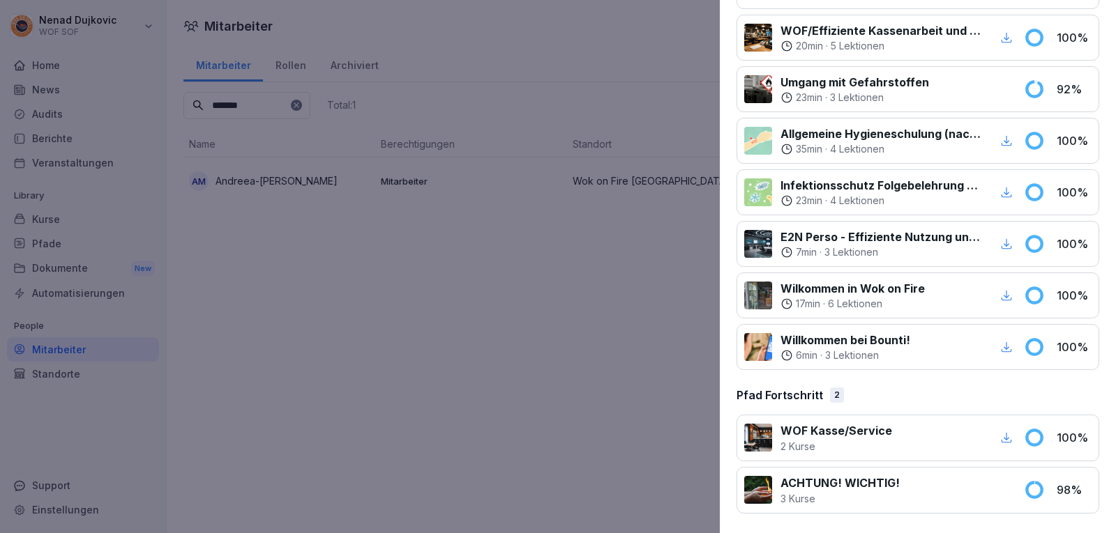
scroll to position [0, 0]
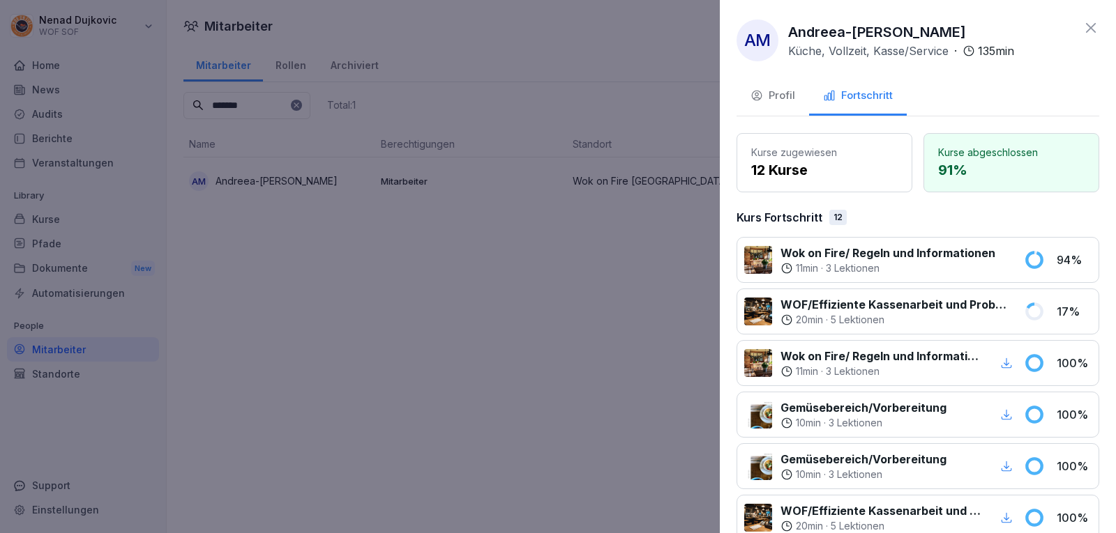
click at [626, 405] on div at bounding box center [558, 266] width 1116 height 533
